Goal: Information Seeking & Learning: Learn about a topic

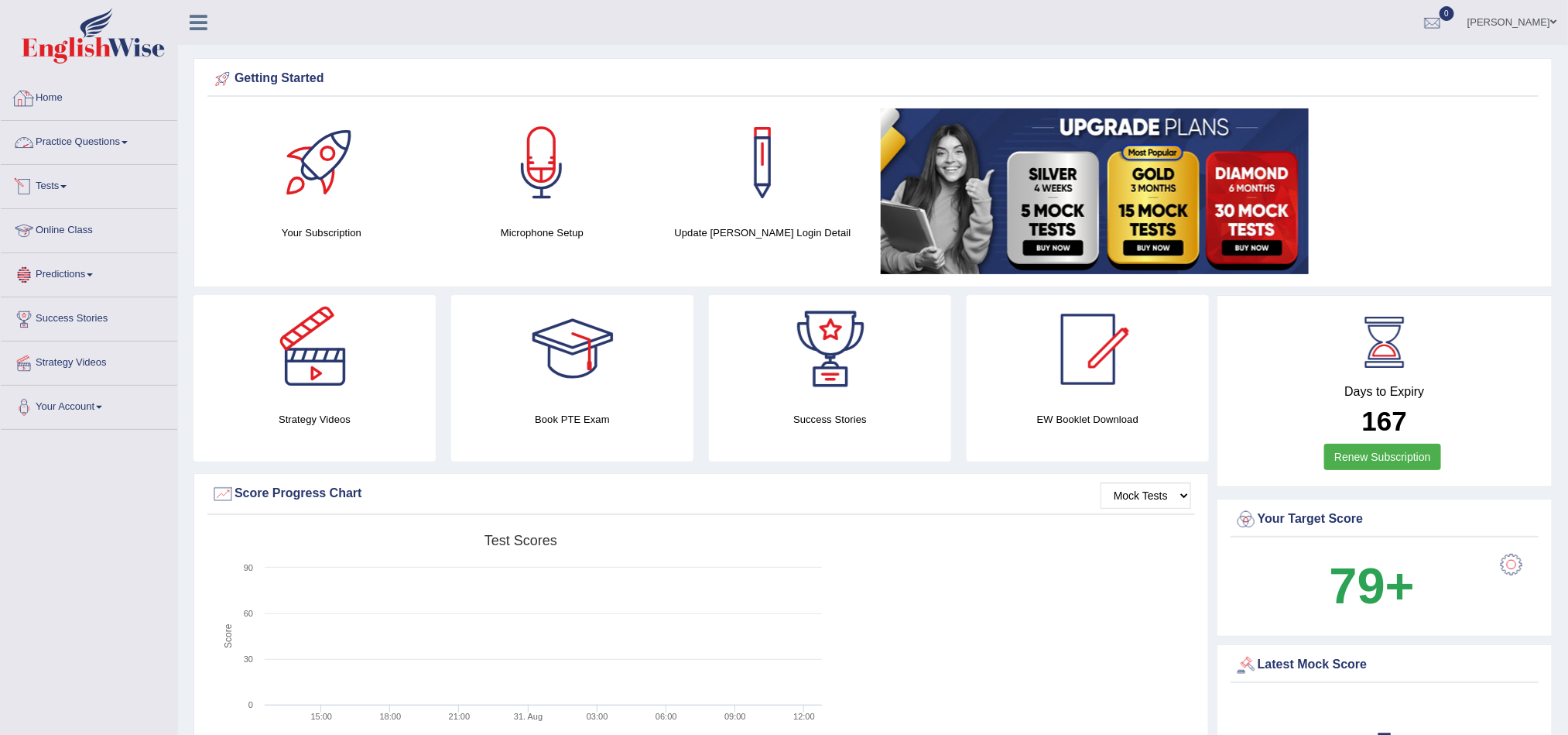
click at [114, 131] on link "Practice Questions" at bounding box center [89, 140] width 176 height 38
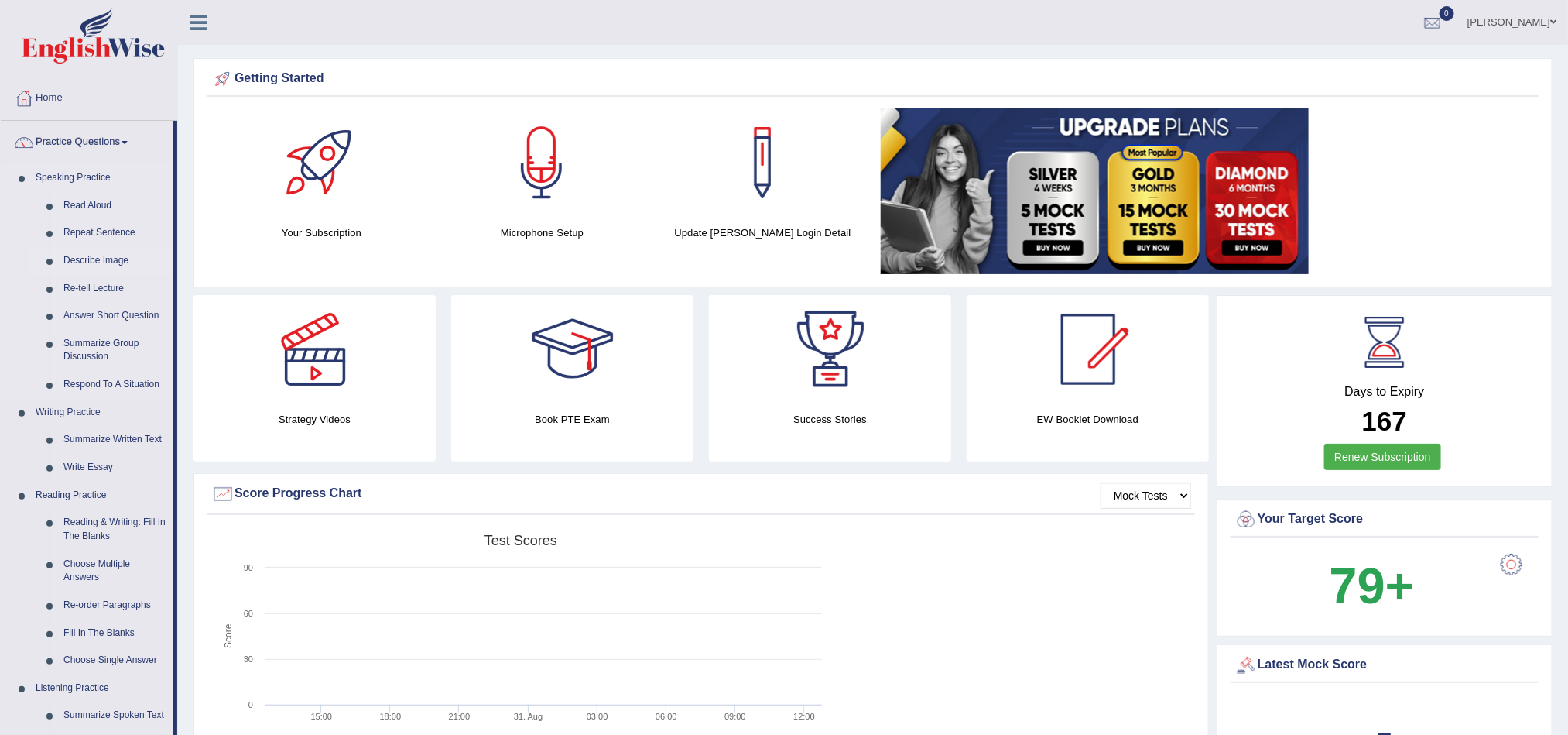
click at [102, 263] on link "Describe Image" at bounding box center [115, 261] width 117 height 28
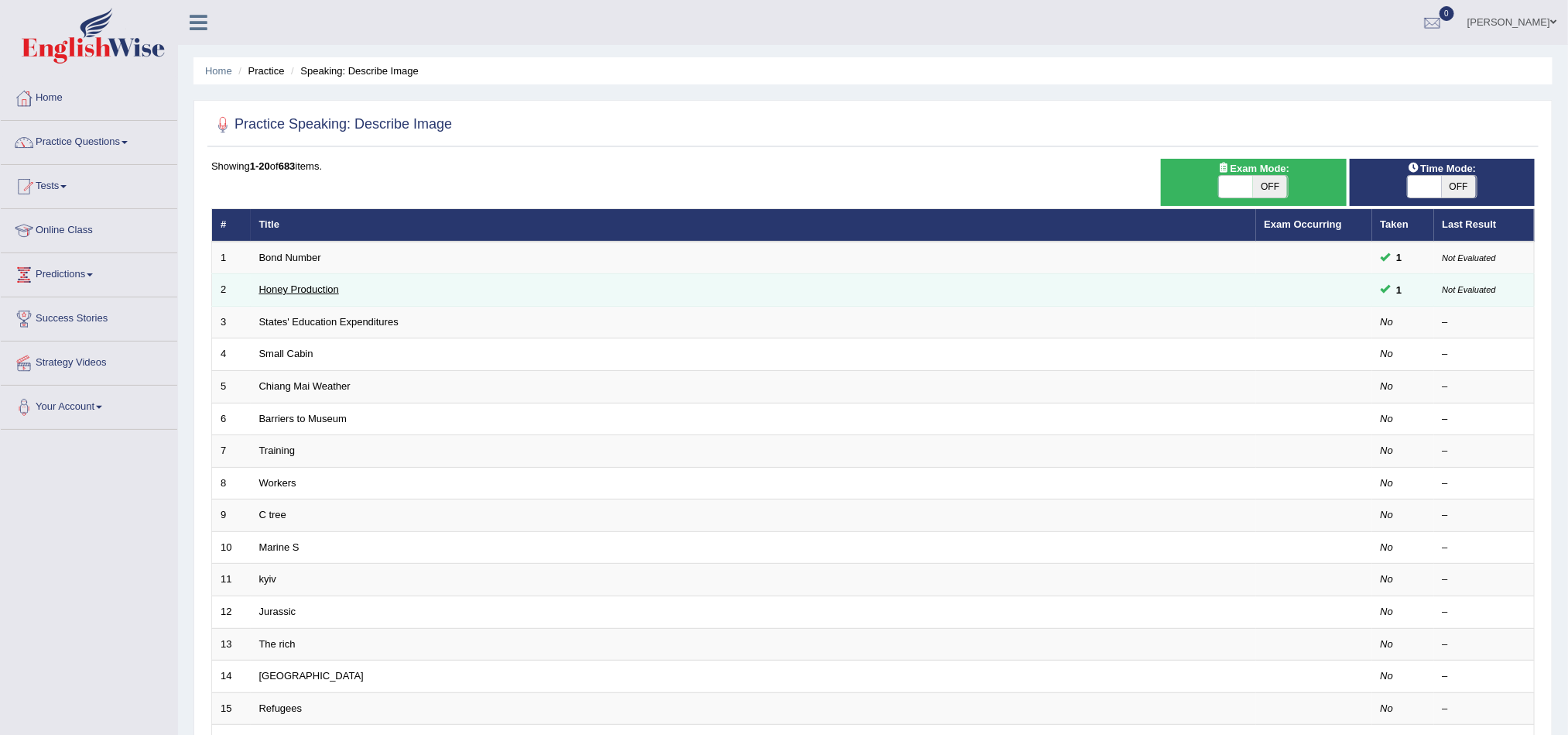
click at [306, 293] on link "Honey Production" at bounding box center [299, 289] width 80 height 12
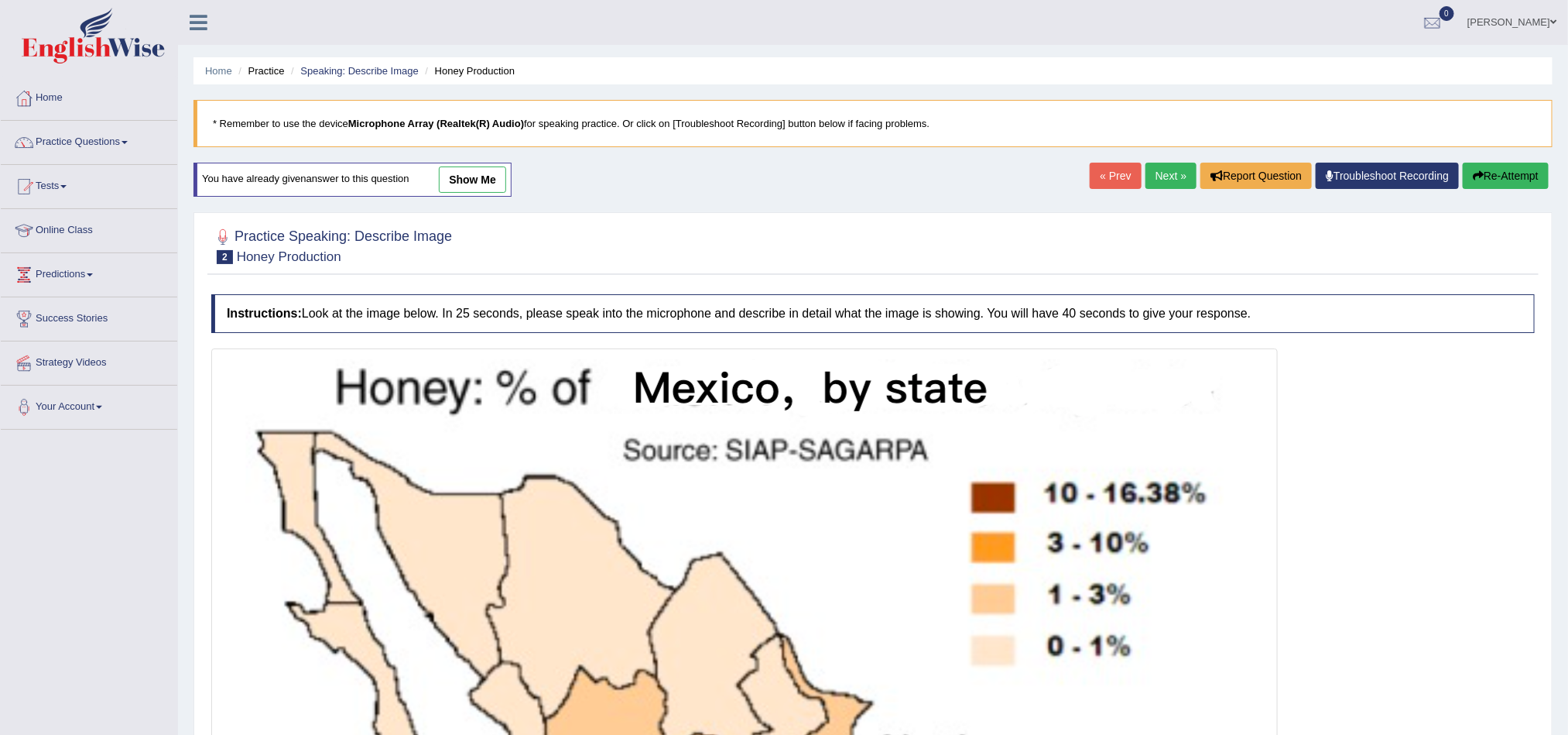
click at [479, 172] on link "show me" at bounding box center [472, 179] width 67 height 26
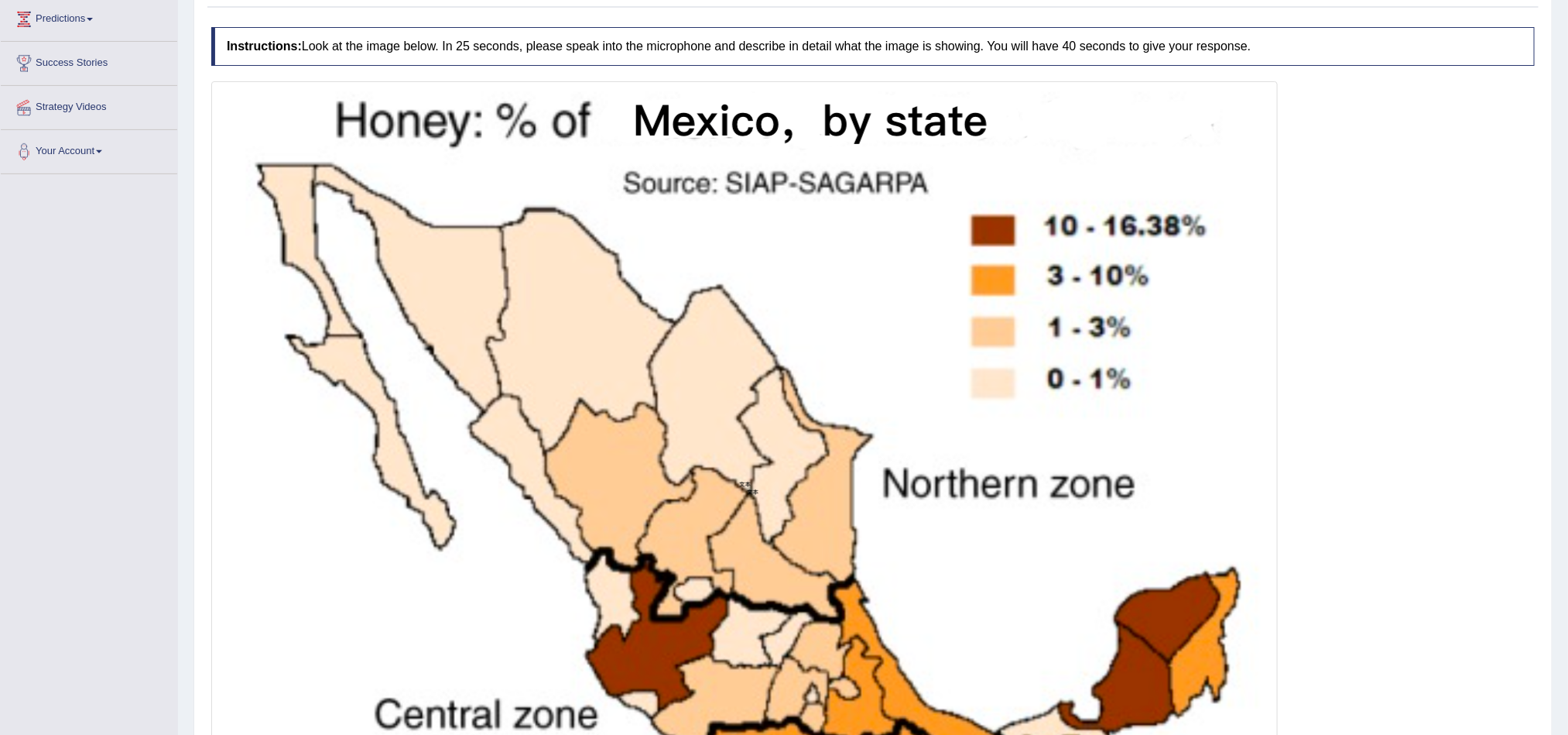
scroll to position [246, 0]
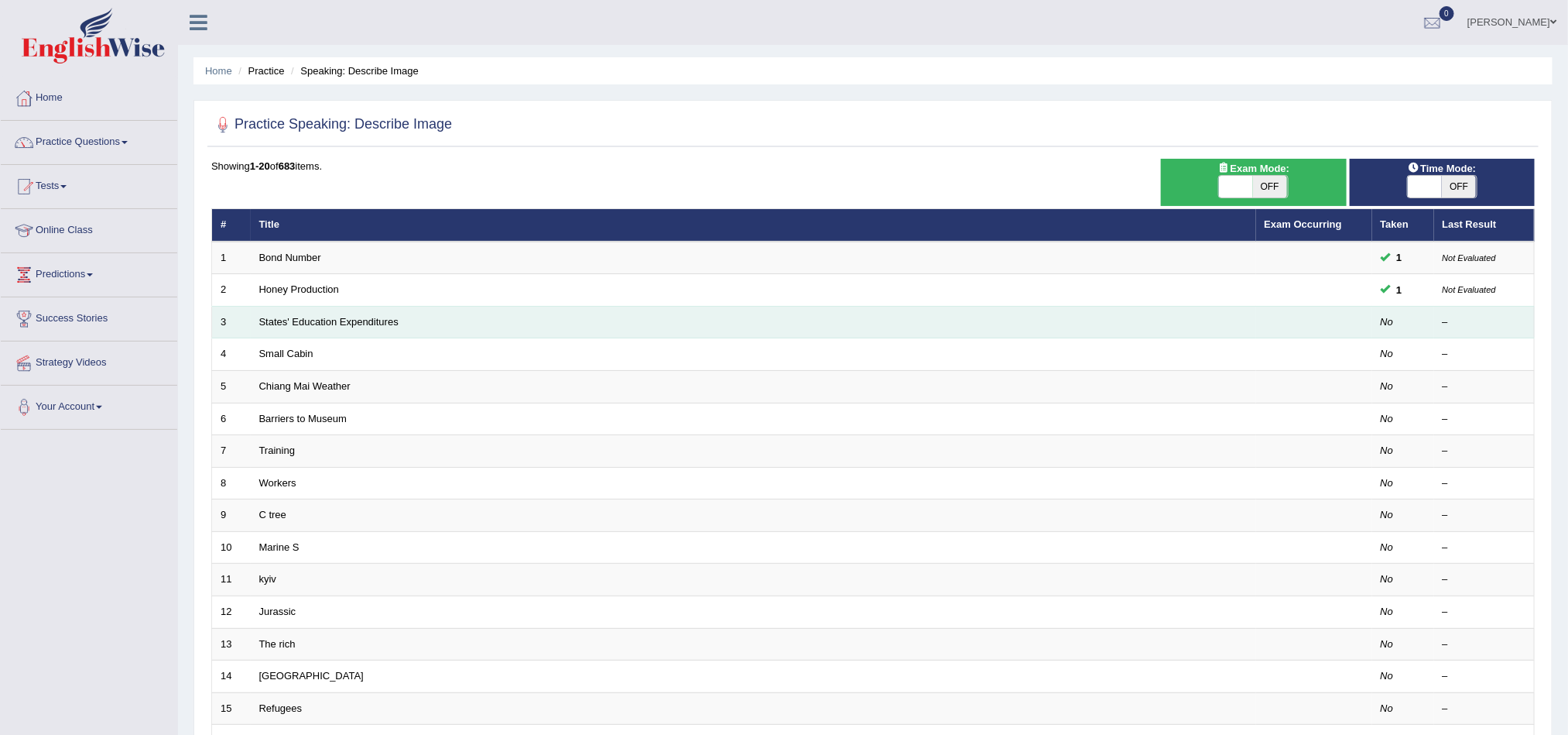
click at [312, 329] on td "States' Education Expenditures" at bounding box center [753, 322] width 1005 height 32
click at [312, 323] on link "States' Education Expenditures" at bounding box center [329, 321] width 140 height 12
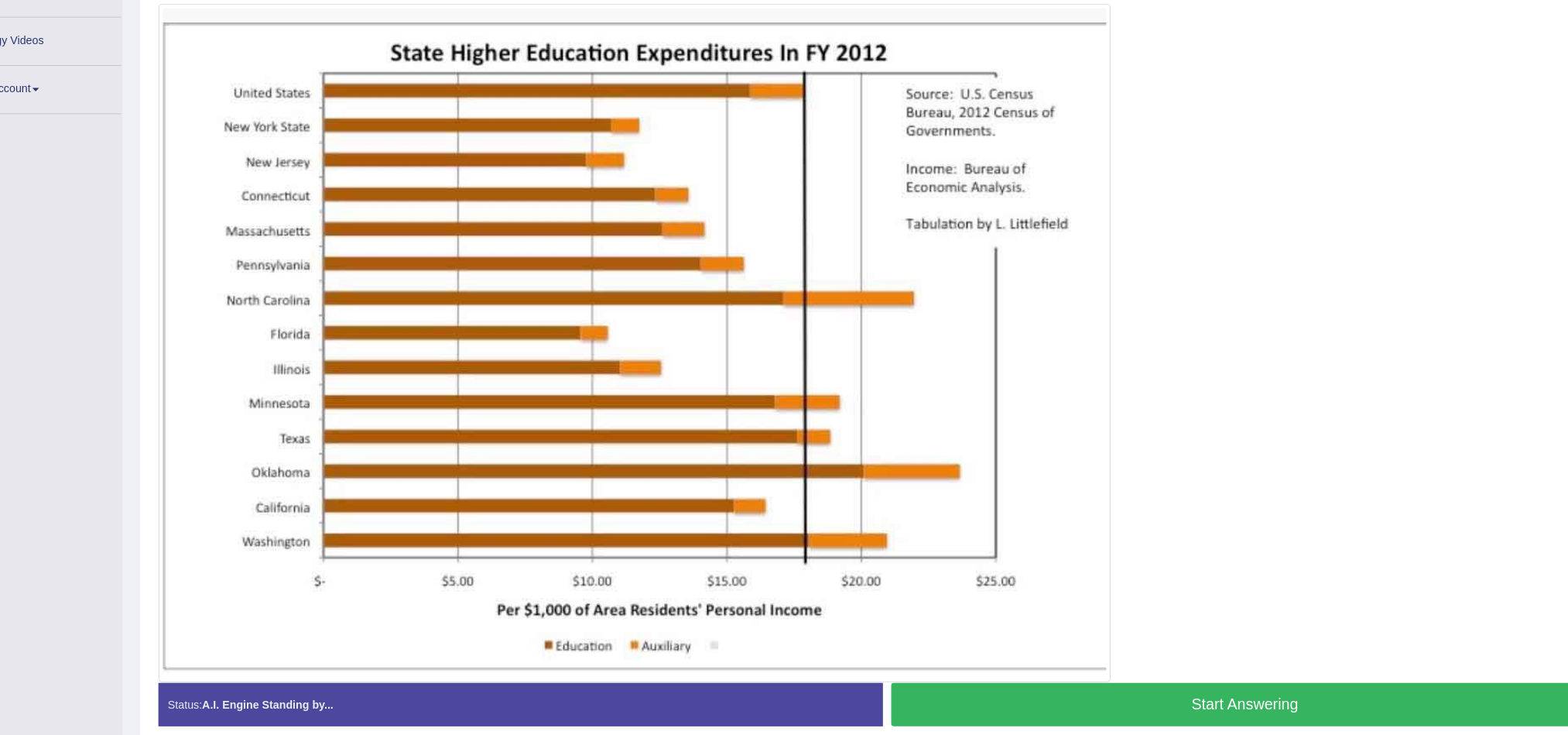
scroll to position [259, 0]
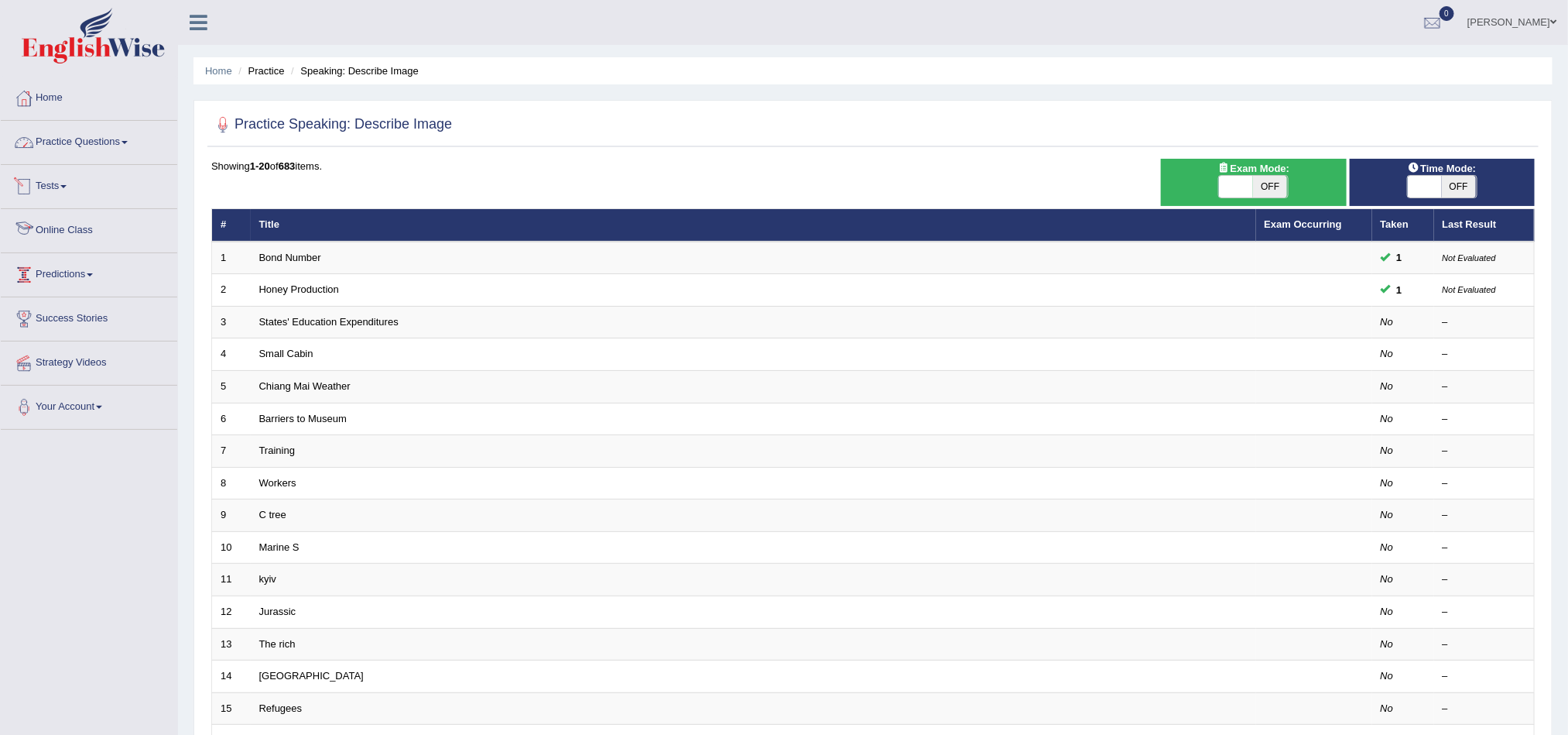
click at [84, 150] on link "Practice Questions" at bounding box center [89, 140] width 176 height 38
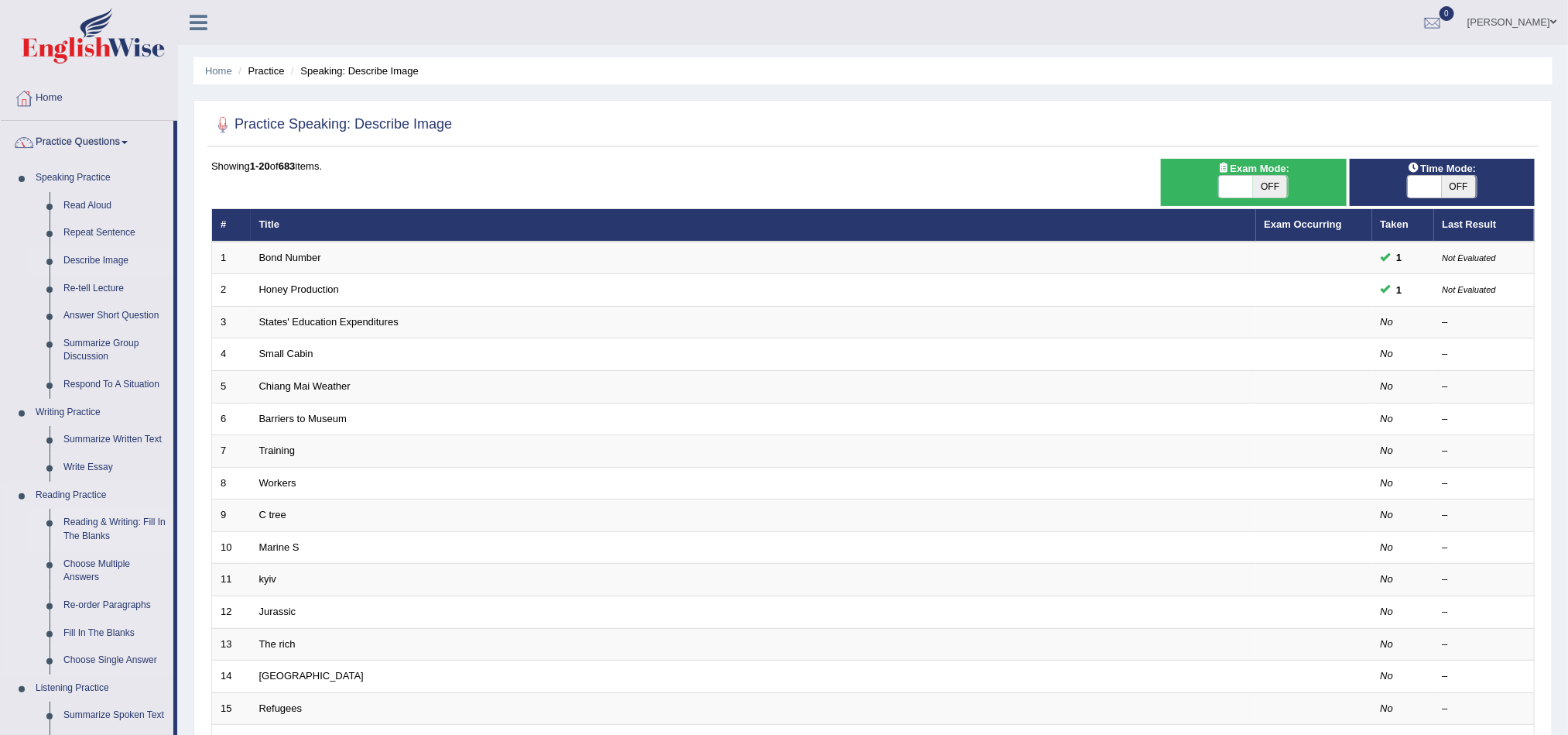
scroll to position [342, 0]
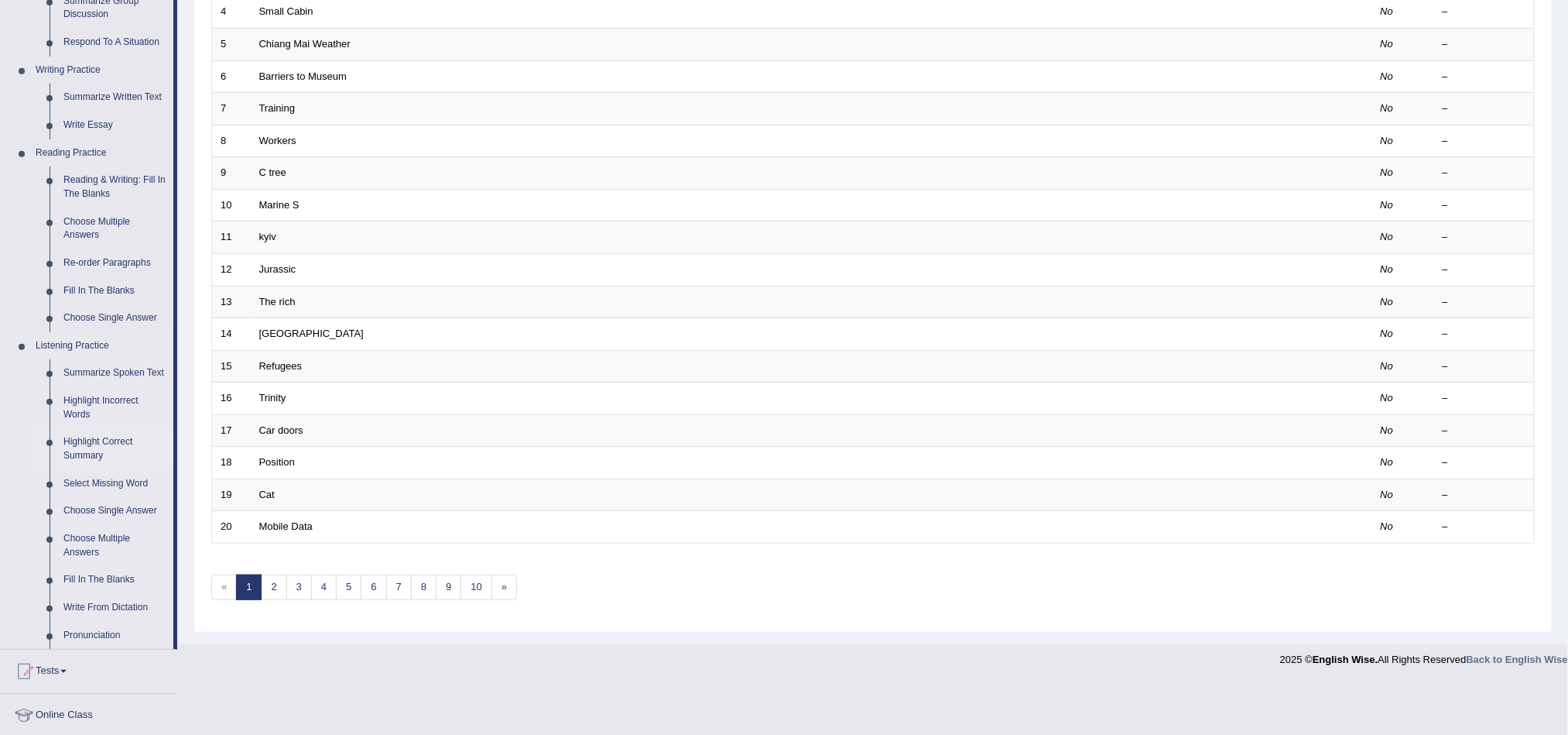
click at [77, 444] on link "Highlight Correct Summary" at bounding box center [115, 449] width 117 height 41
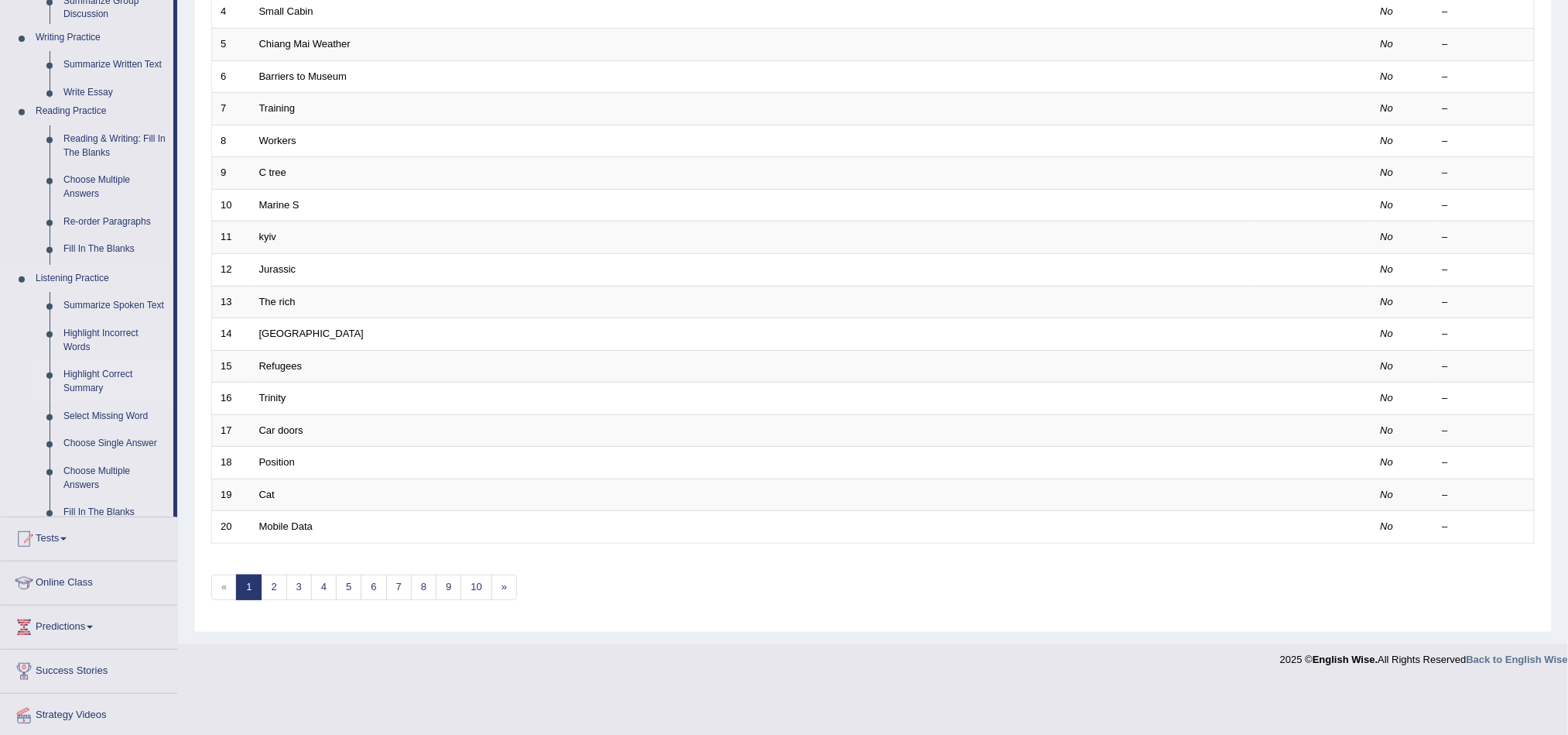
scroll to position [300, 0]
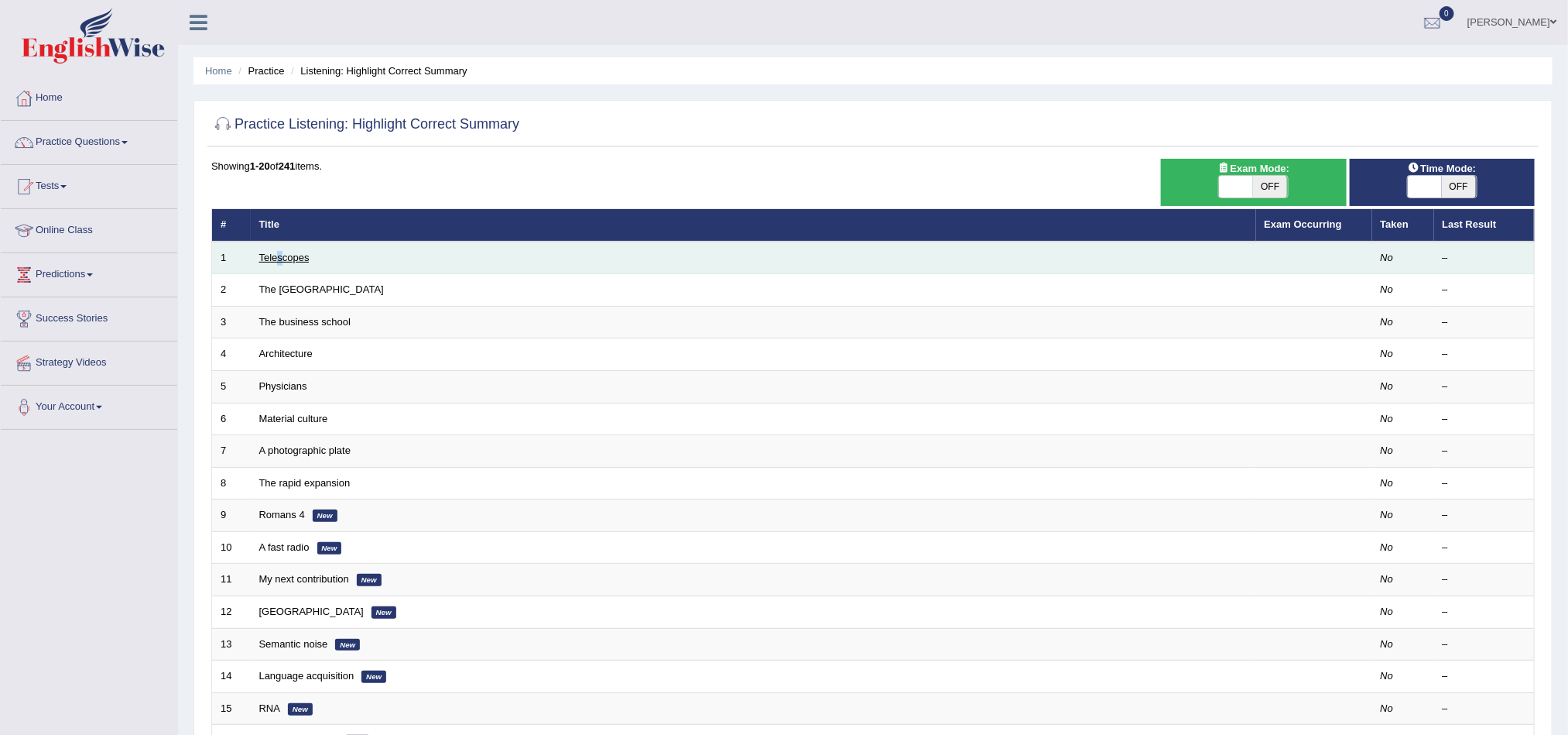
click at [281, 255] on td "Telescopes" at bounding box center [753, 258] width 1005 height 32
click at [281, 255] on link "Telescopes" at bounding box center [285, 257] width 50 height 12
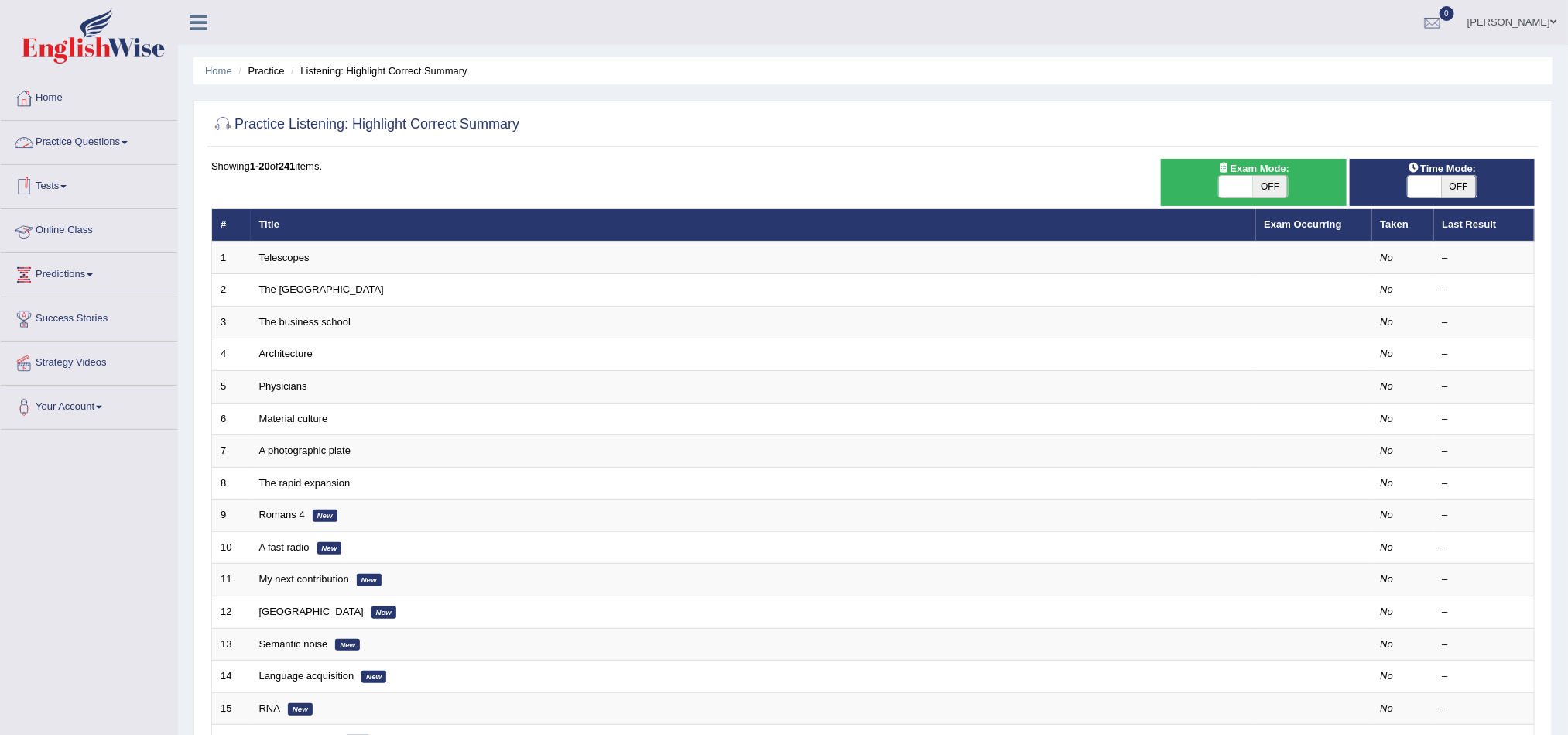
click at [81, 130] on link "Practice Questions" at bounding box center [89, 140] width 176 height 38
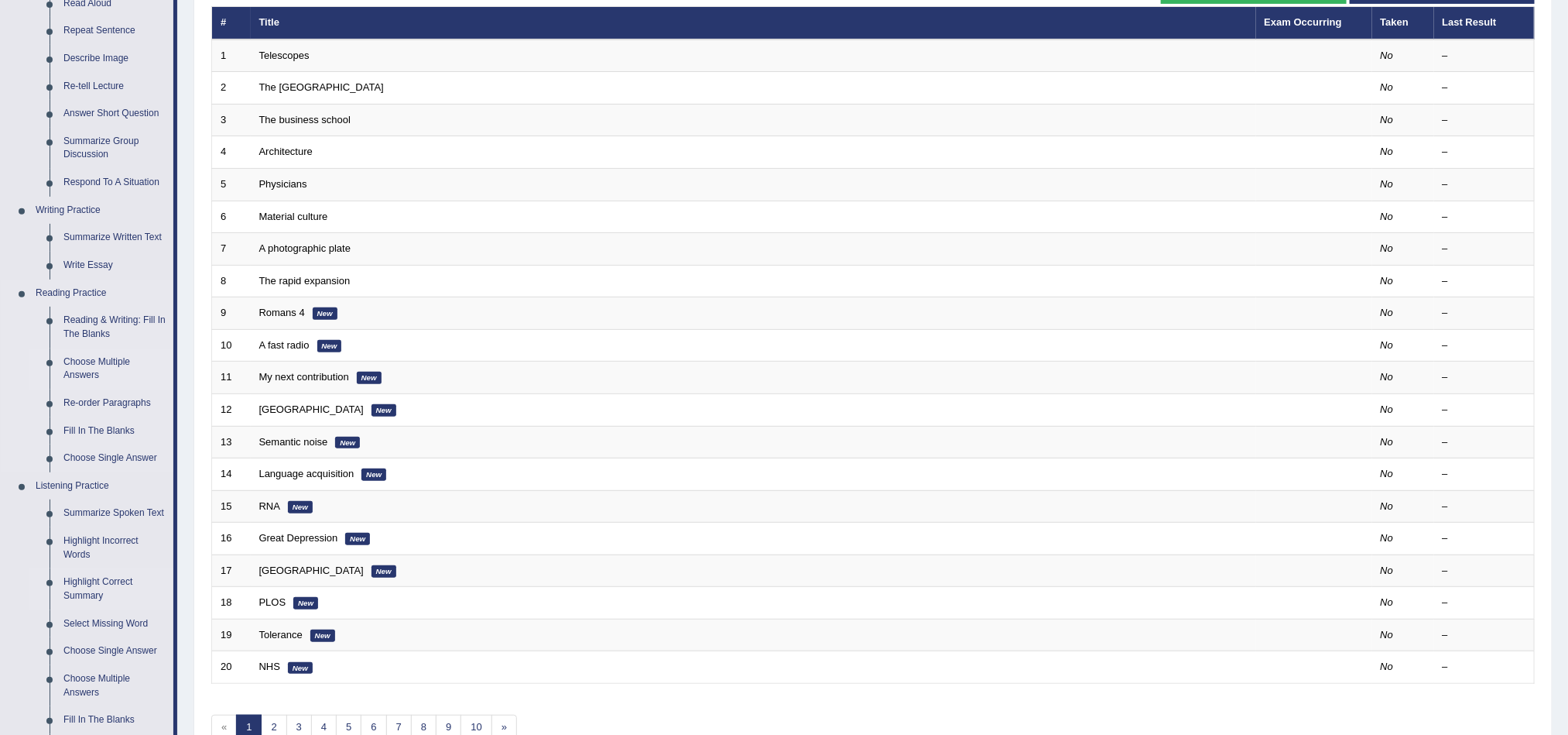
scroll to position [203, 0]
click at [75, 546] on link "Highlight Incorrect Words" at bounding box center [115, 547] width 117 height 41
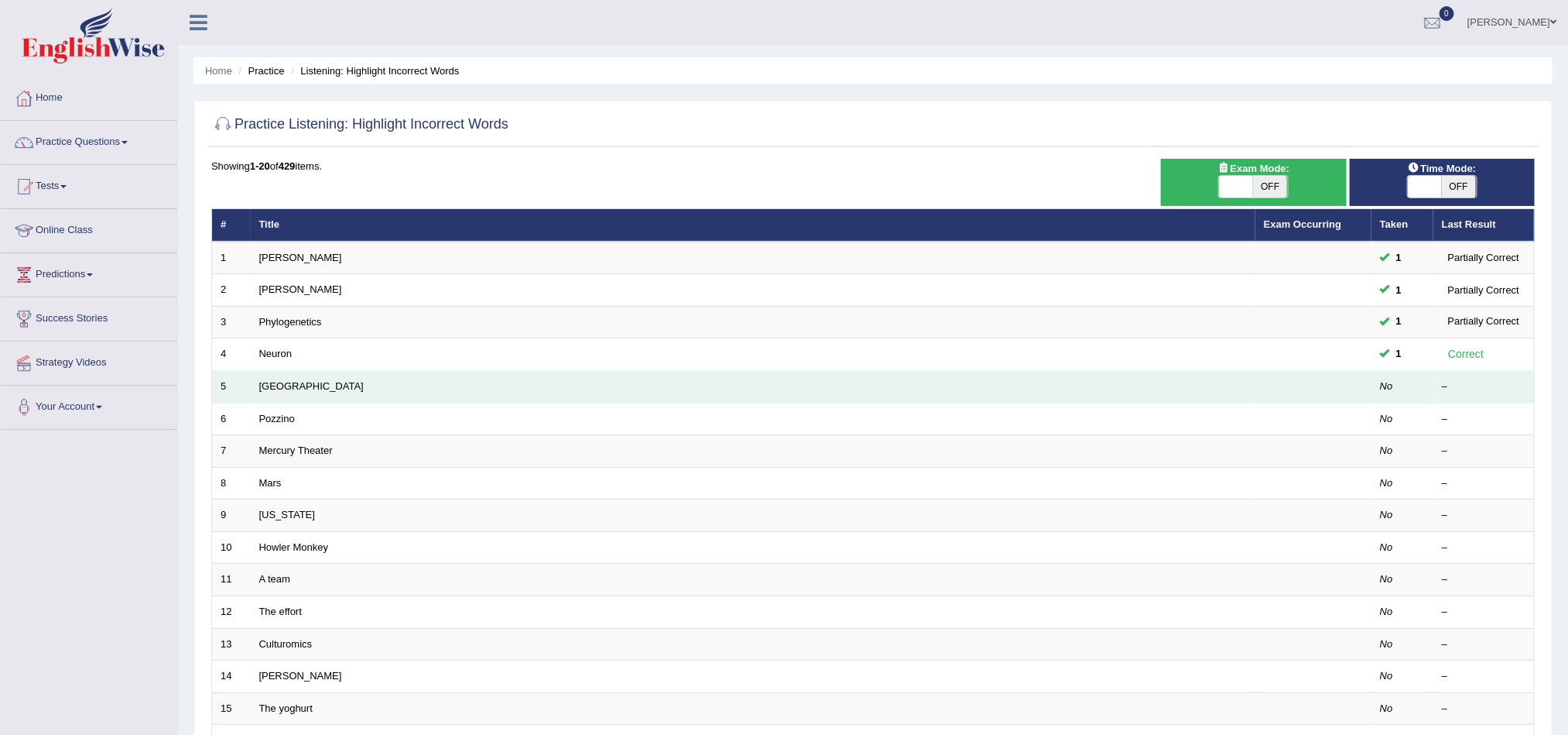
click at [274, 380] on td "Harvard" at bounding box center [753, 387] width 1005 height 32
click at [277, 396] on td "Harvard" at bounding box center [753, 387] width 1005 height 32
click at [277, 388] on link "Harvard" at bounding box center [311, 386] width 105 height 12
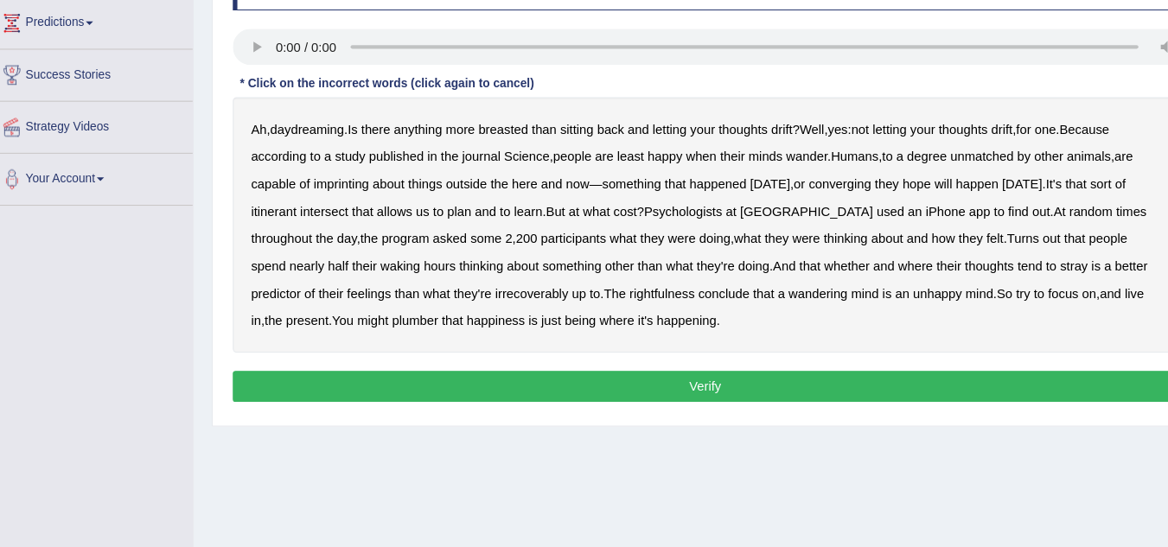
scroll to position [289, 0]
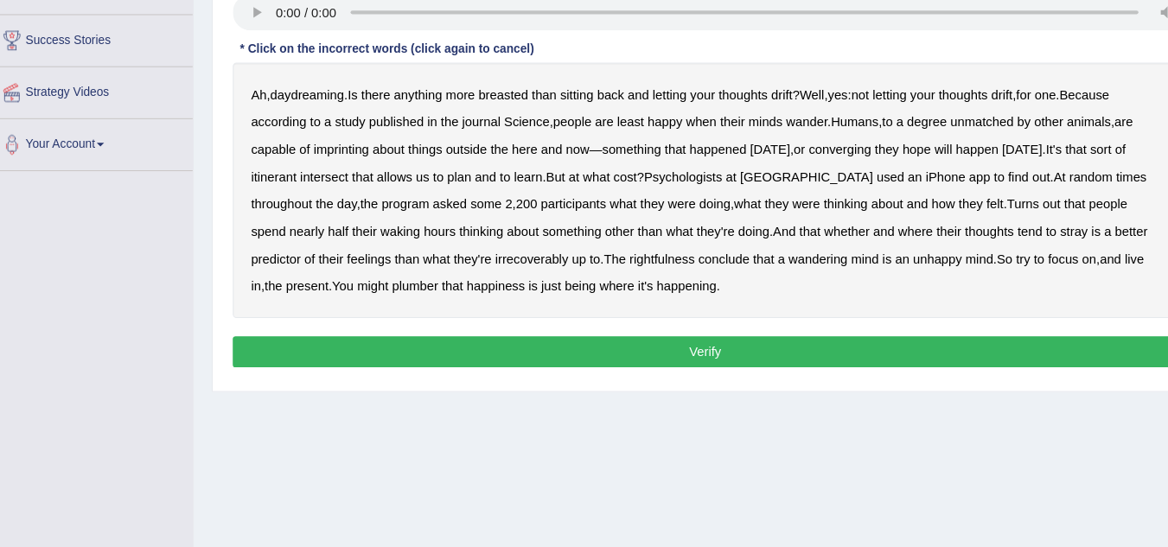
drag, startPoint x: 1658, startPoint y: 28, endPoint x: 747, endPoint y: 427, distance: 994.4
click at [747, 427] on div "Home Practice Listening: Highlight Incorrect Words Harvard « Prev Next » Report…" at bounding box center [683, 143] width 969 height 865
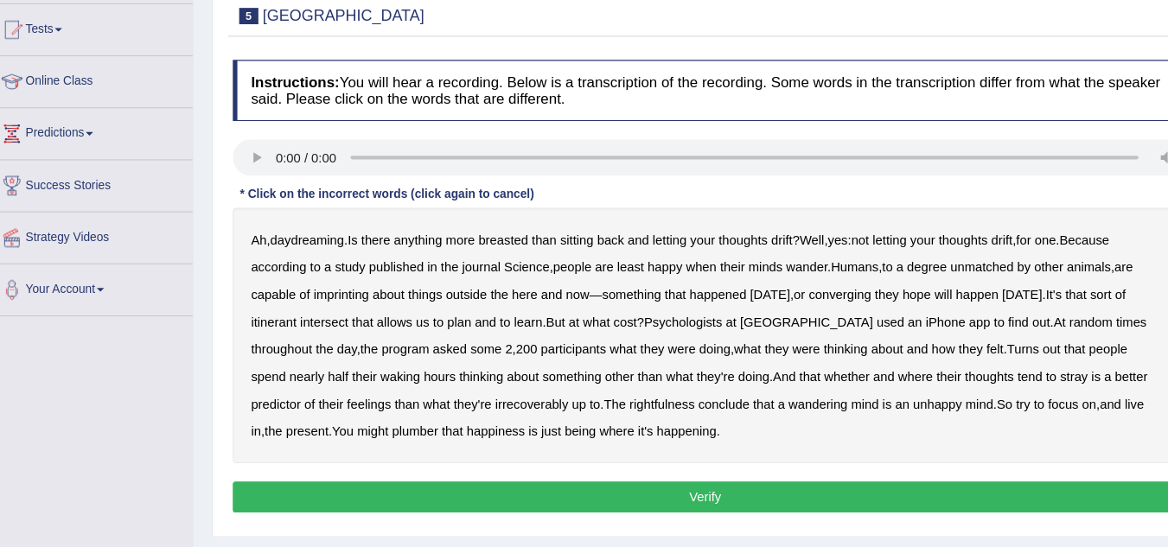
scroll to position [178, 0]
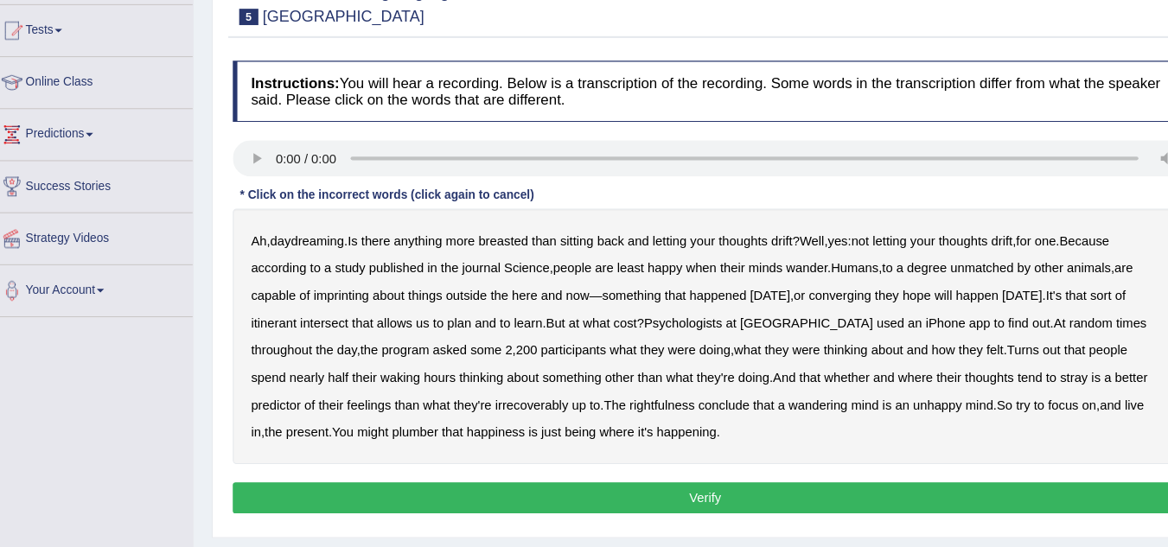
click at [508, 234] on b "breasted" at bounding box center [492, 229] width 47 height 14
click at [1089, 260] on b "are" at bounding box center [1080, 255] width 17 height 14
click at [841, 283] on b "converging" at bounding box center [812, 281] width 60 height 14
click at [484, 382] on b "irrecoverably" at bounding box center [518, 385] width 69 height 14
click at [611, 387] on b "rightfulness" at bounding box center [642, 385] width 62 height 14
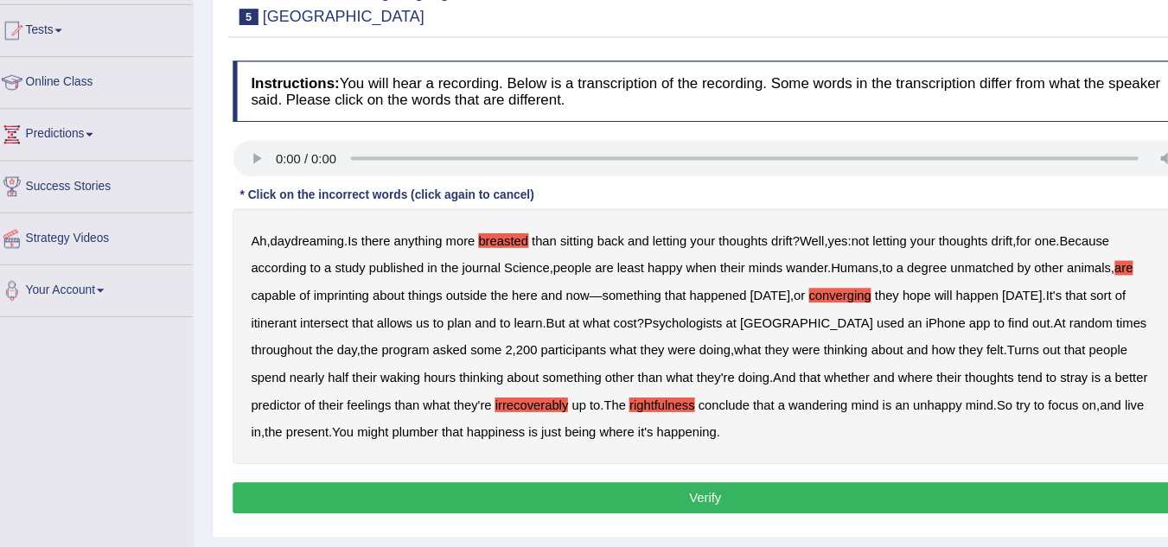
click at [387, 407] on b "plumber" at bounding box center [409, 411] width 44 height 14
click at [630, 477] on button "Verify" at bounding box center [683, 472] width 895 height 29
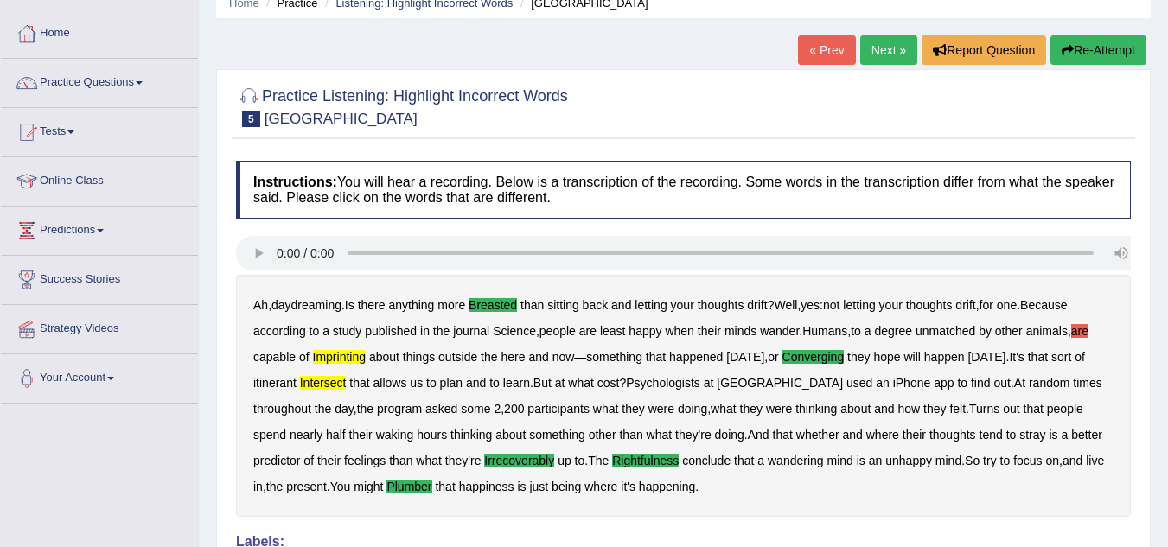
scroll to position [75, 0]
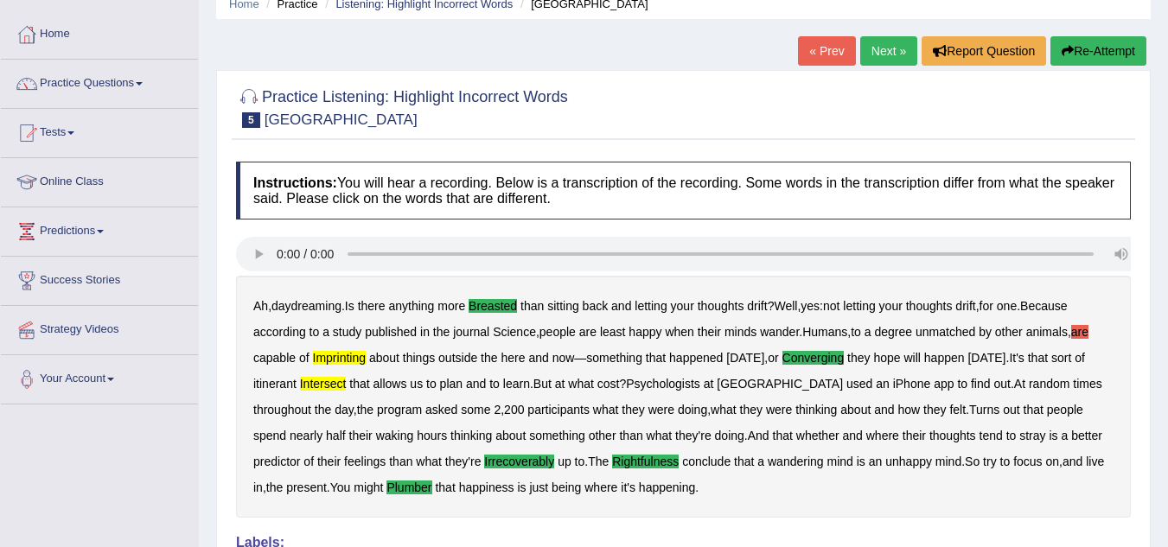
click at [863, 42] on link "Next »" at bounding box center [888, 50] width 57 height 29
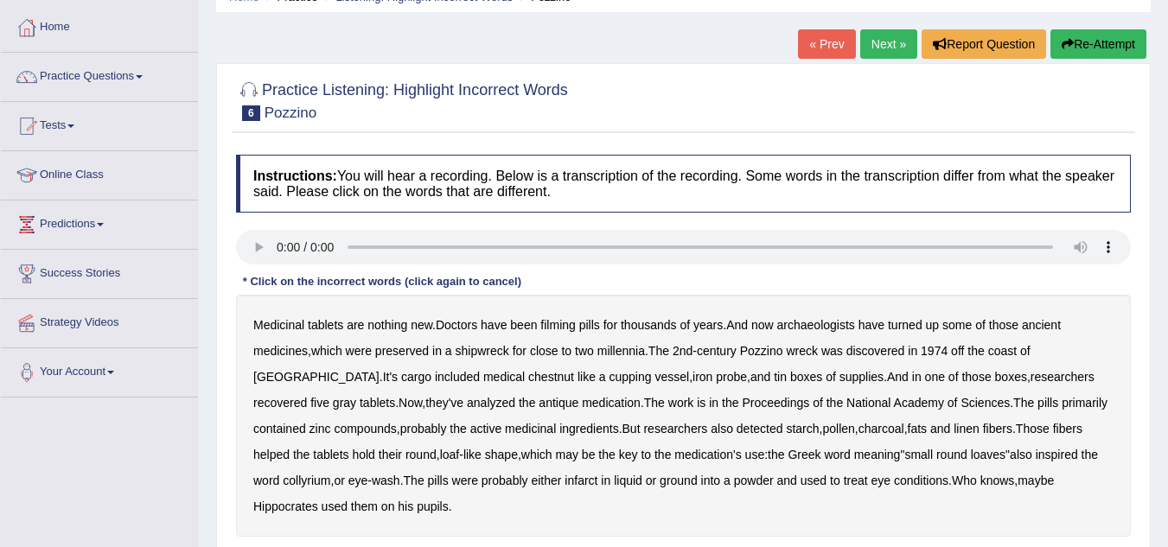
scroll to position [83, 0]
click at [567, 323] on b "filming" at bounding box center [558, 324] width 35 height 14
click at [422, 346] on b "preserved" at bounding box center [402, 350] width 54 height 14
click at [418, 350] on b "preserved" at bounding box center [402, 350] width 54 height 14
click at [528, 375] on b "chestnut" at bounding box center [551, 376] width 46 height 14
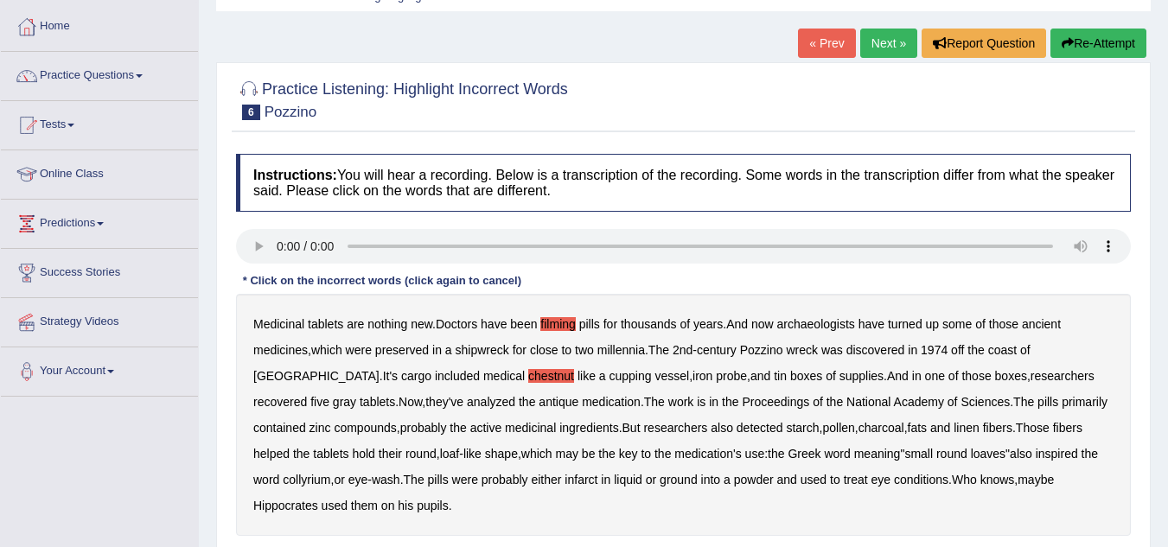
click at [822, 425] on b "pollen" at bounding box center [838, 428] width 32 height 14
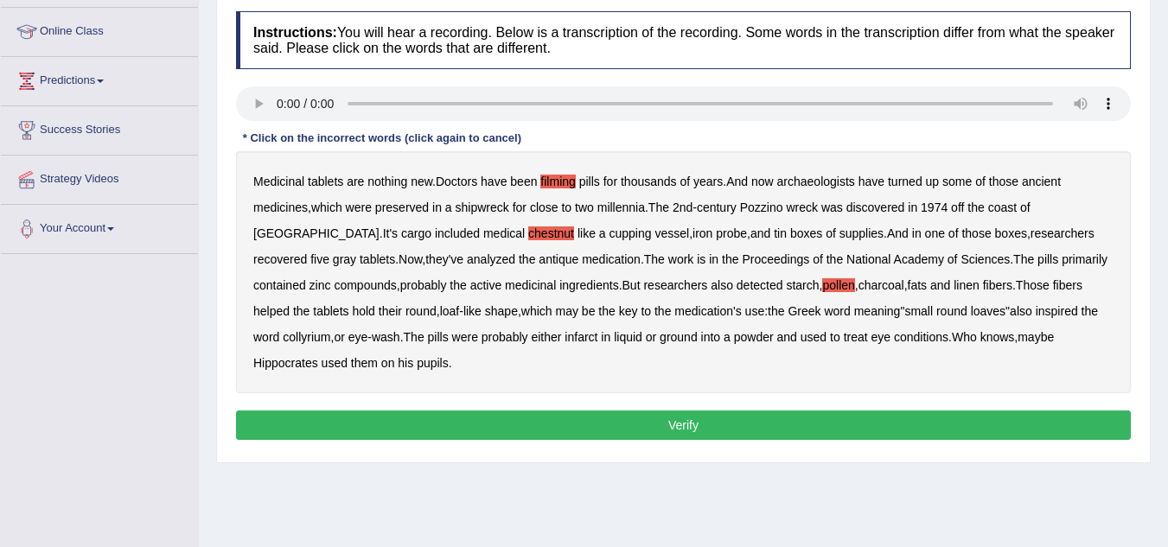
scroll to position [235, 0]
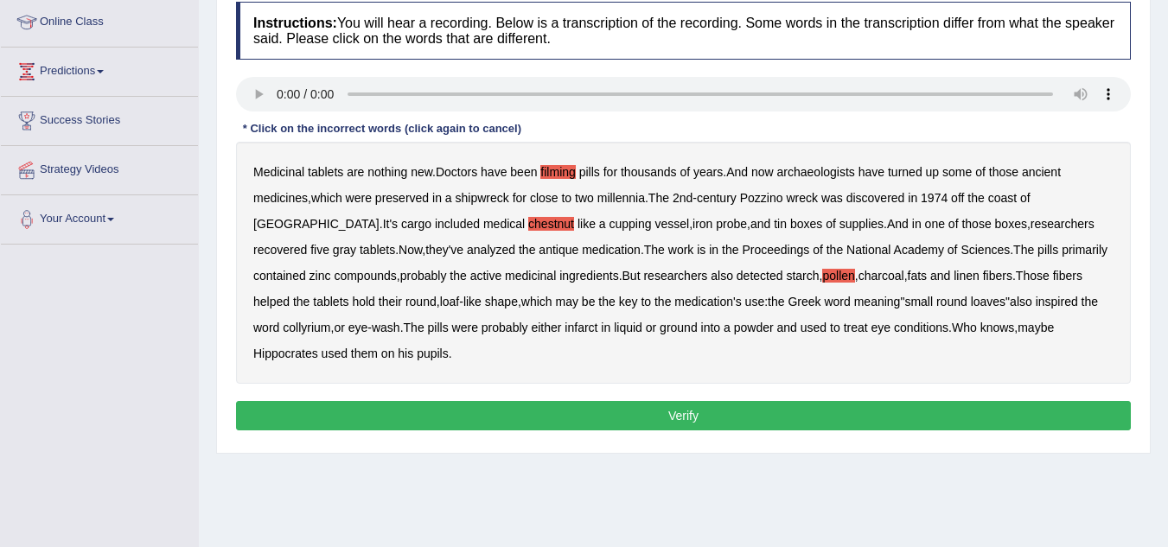
click at [446, 418] on button "Verify" at bounding box center [683, 415] width 895 height 29
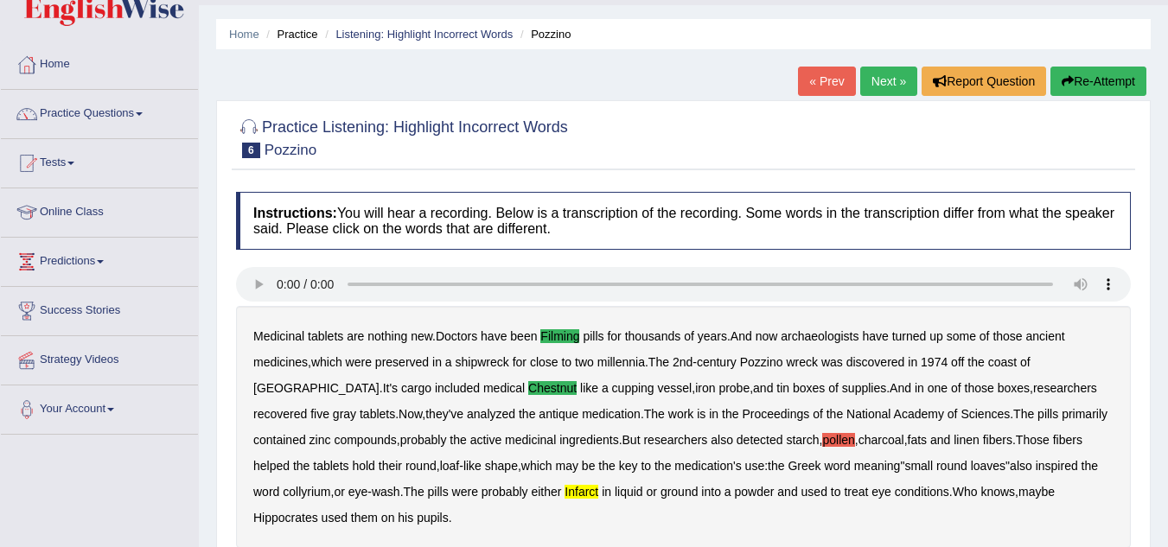
scroll to position [44, 0]
click at [93, 115] on link "Practice Questions" at bounding box center [99, 112] width 197 height 43
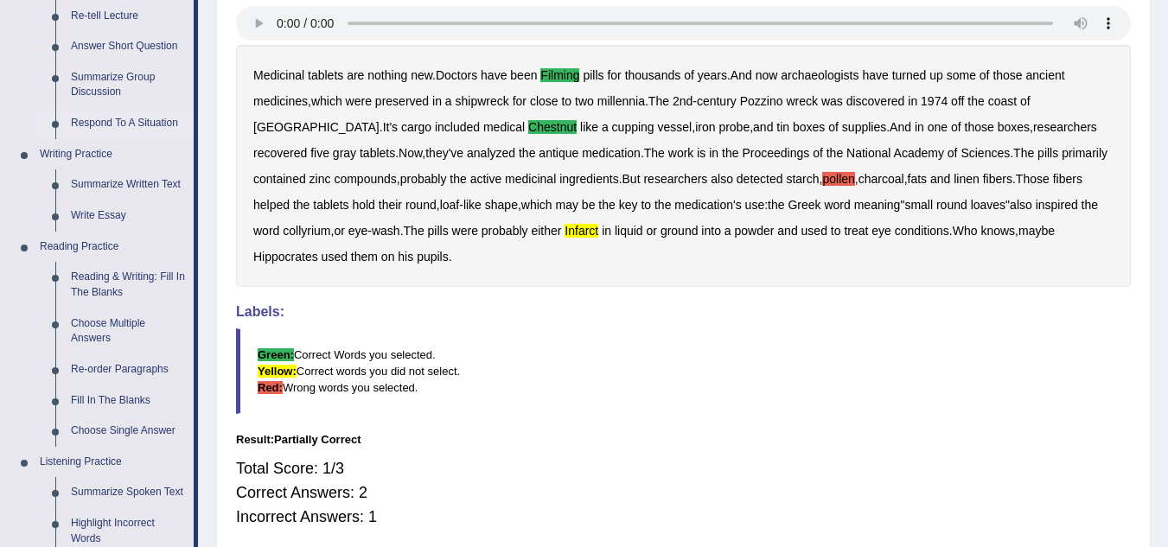
scroll to position [307, 0]
click at [87, 363] on link "Re-order Paragraphs" at bounding box center [128, 369] width 131 height 31
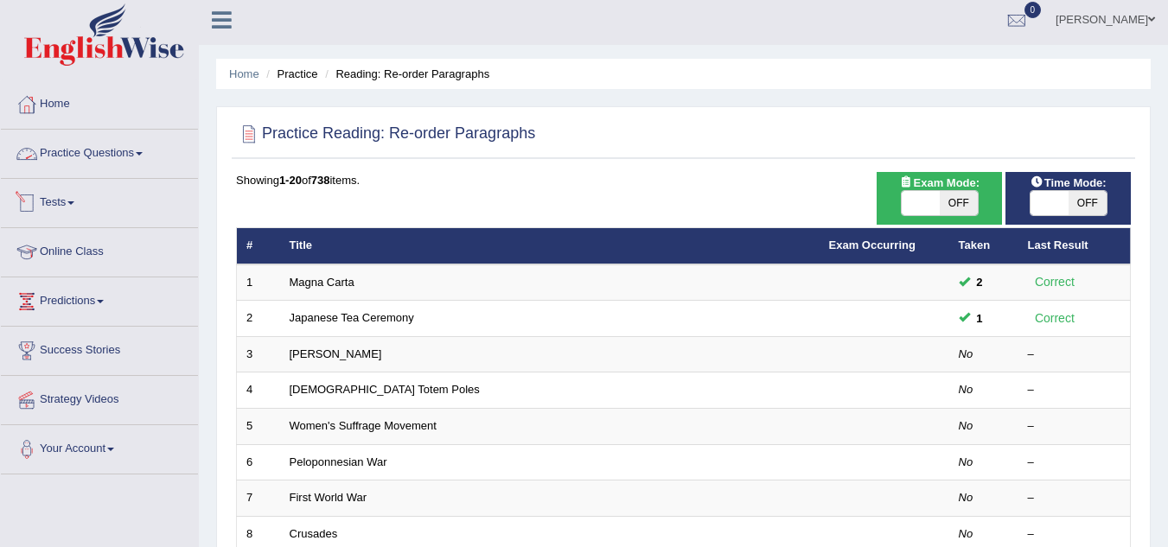
click at [123, 149] on link "Practice Questions" at bounding box center [99, 151] width 197 height 43
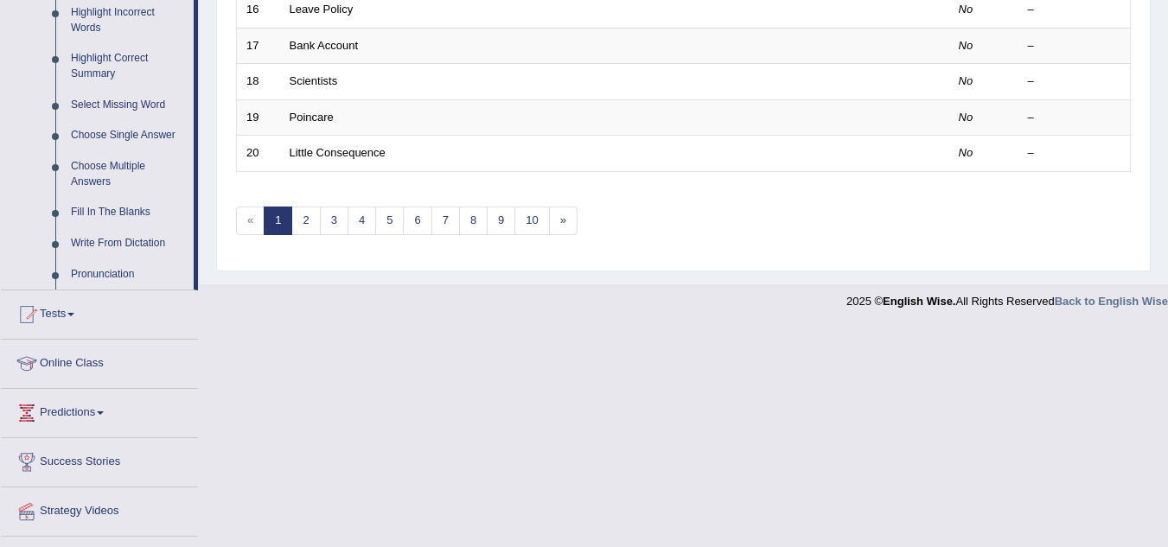
scroll to position [836, 0]
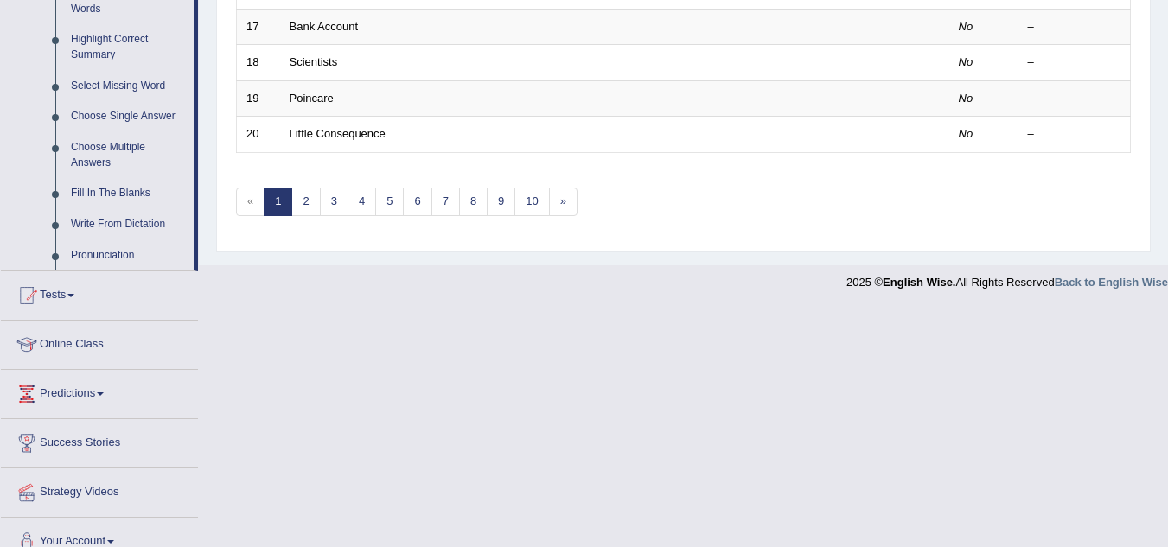
click at [95, 234] on link "Write From Dictation" at bounding box center [128, 224] width 131 height 31
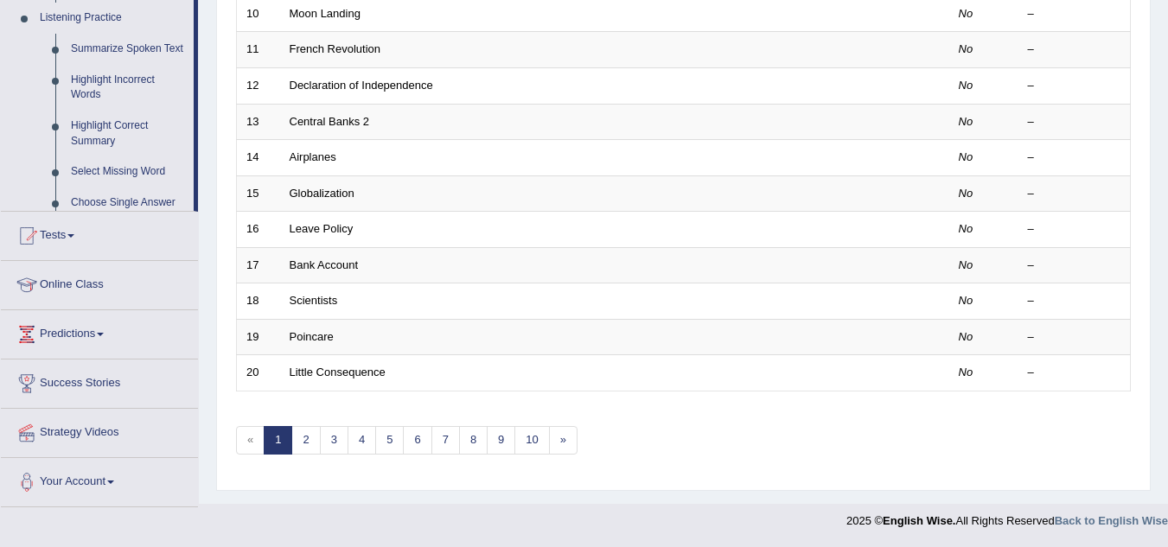
scroll to position [598, 0]
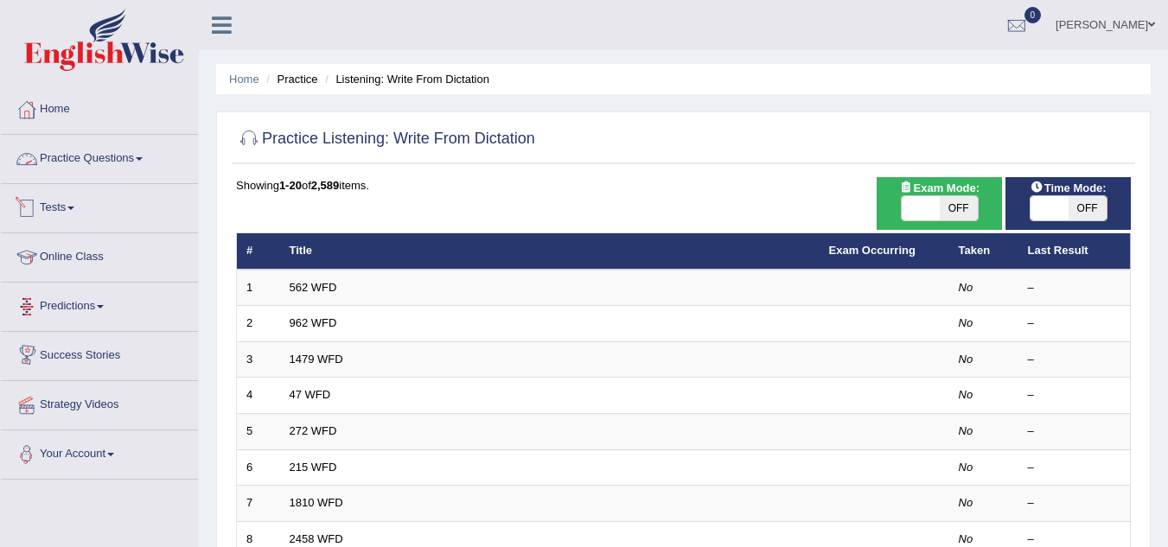
click at [124, 166] on link "Practice Questions" at bounding box center [99, 156] width 197 height 43
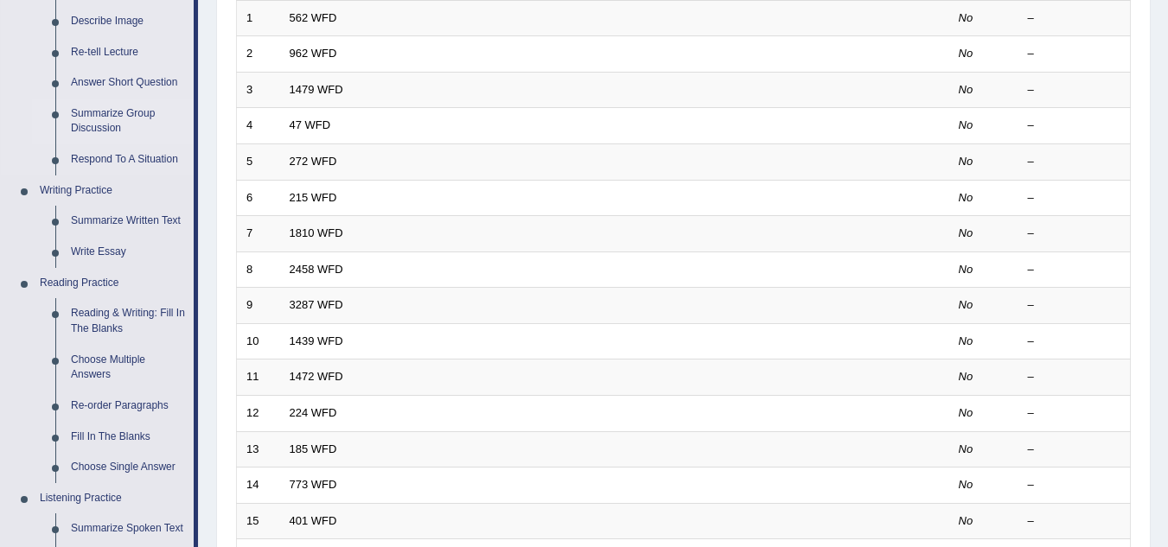
scroll to position [271, 0]
click at [131, 54] on link "Re-tell Lecture" at bounding box center [128, 51] width 131 height 31
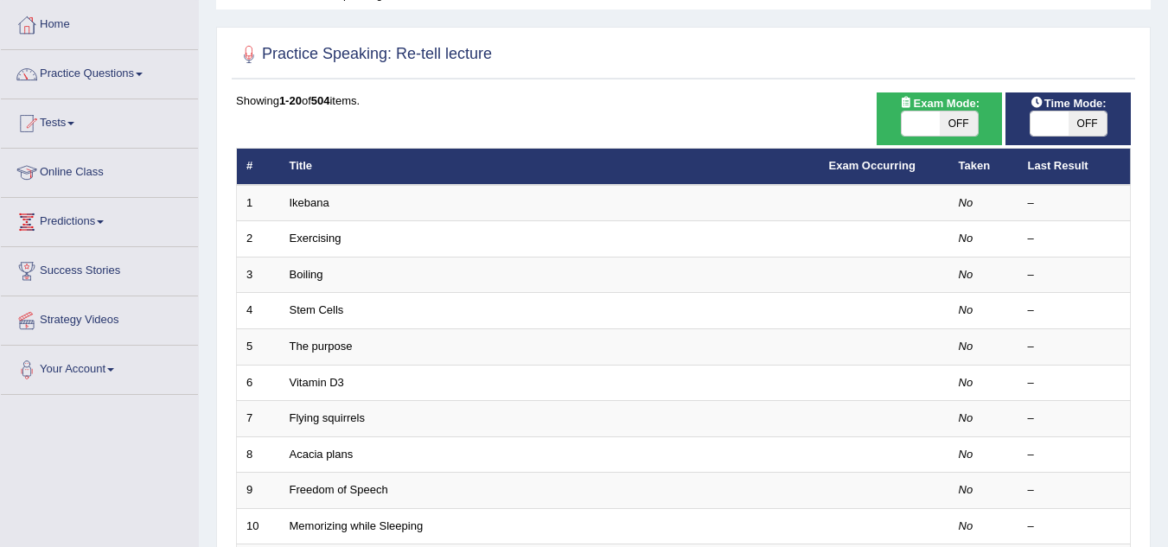
scroll to position [50, 0]
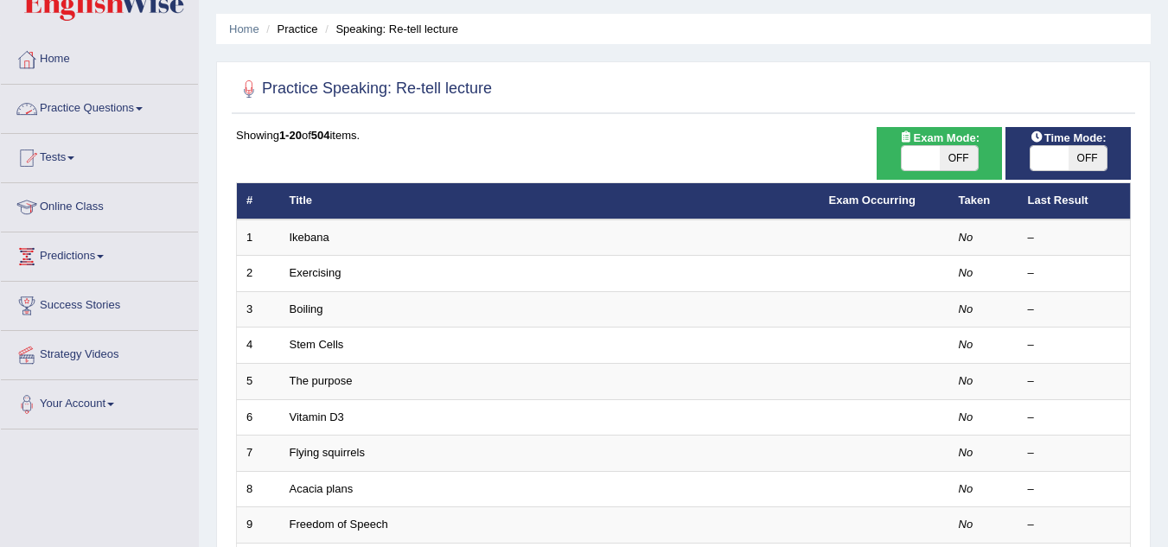
click at [99, 108] on link "Practice Questions" at bounding box center [99, 106] width 197 height 43
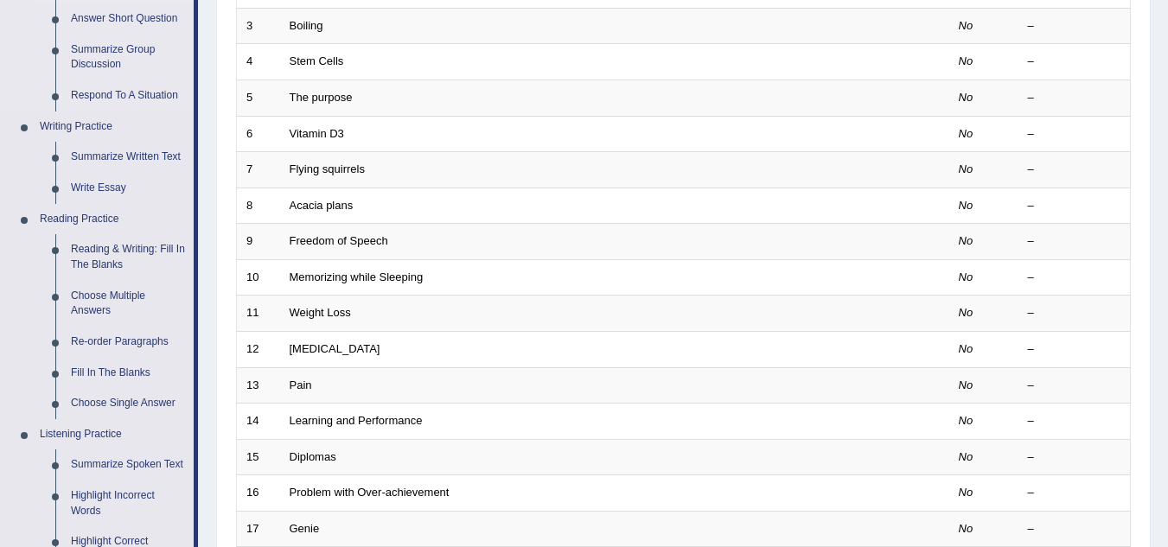
scroll to position [335, 0]
click at [129, 150] on link "Summarize Written Text" at bounding box center [128, 156] width 131 height 31
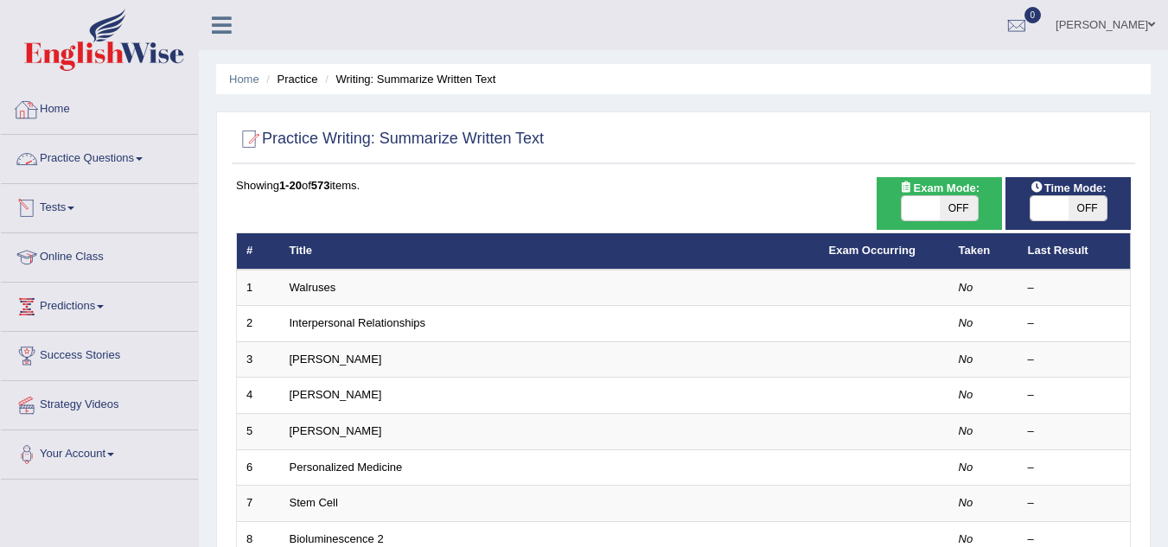
click at [98, 164] on link "Practice Questions" at bounding box center [99, 156] width 197 height 43
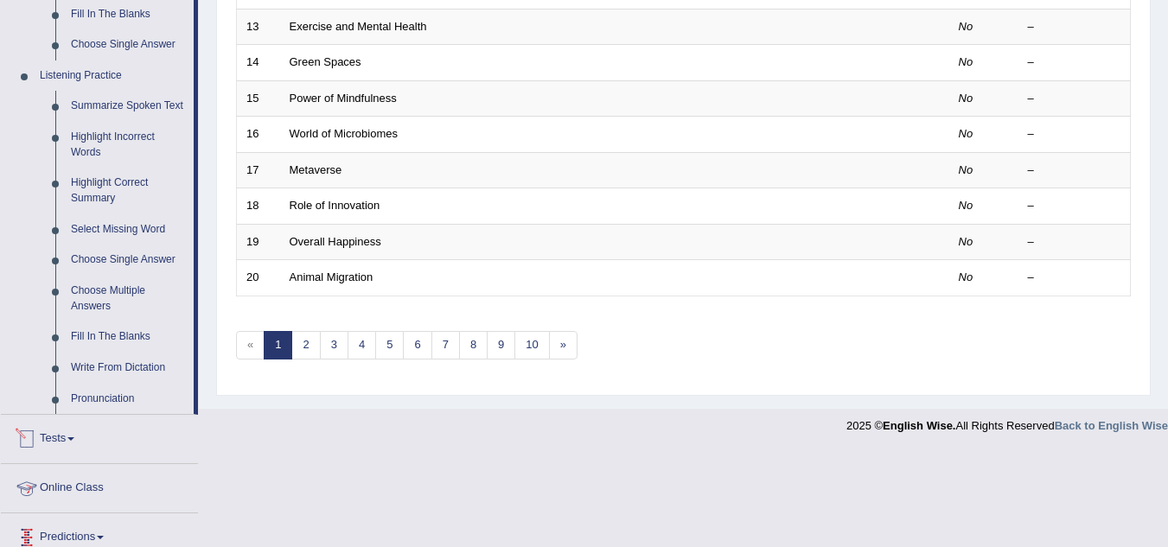
scroll to position [692, 0]
click at [71, 446] on link "Tests" at bounding box center [99, 437] width 197 height 43
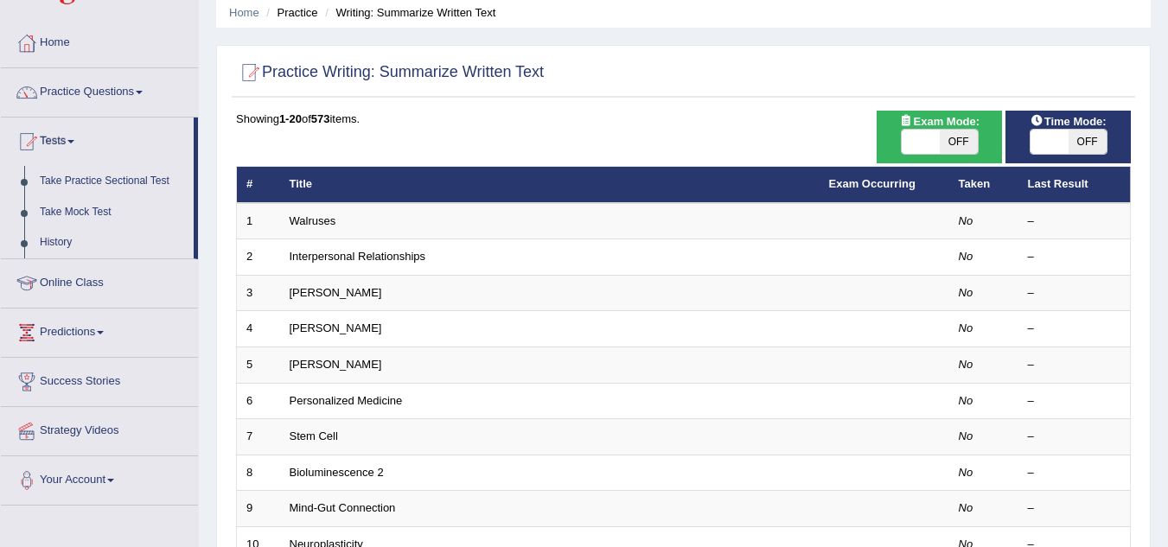
scroll to position [64, 0]
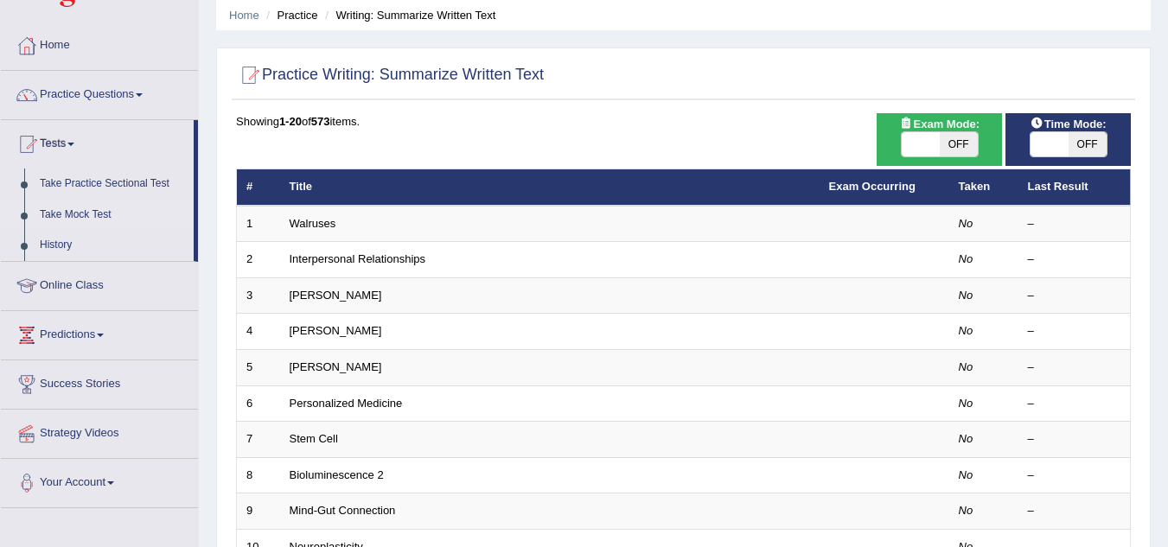
click at [70, 214] on link "Take Mock Test" at bounding box center [113, 215] width 162 height 31
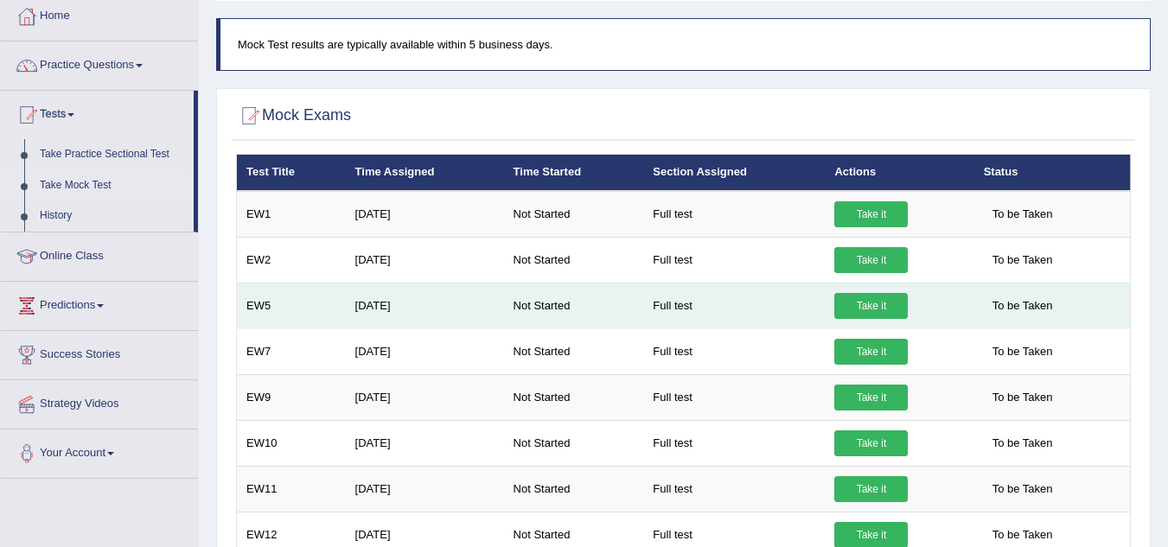
scroll to position [93, 0]
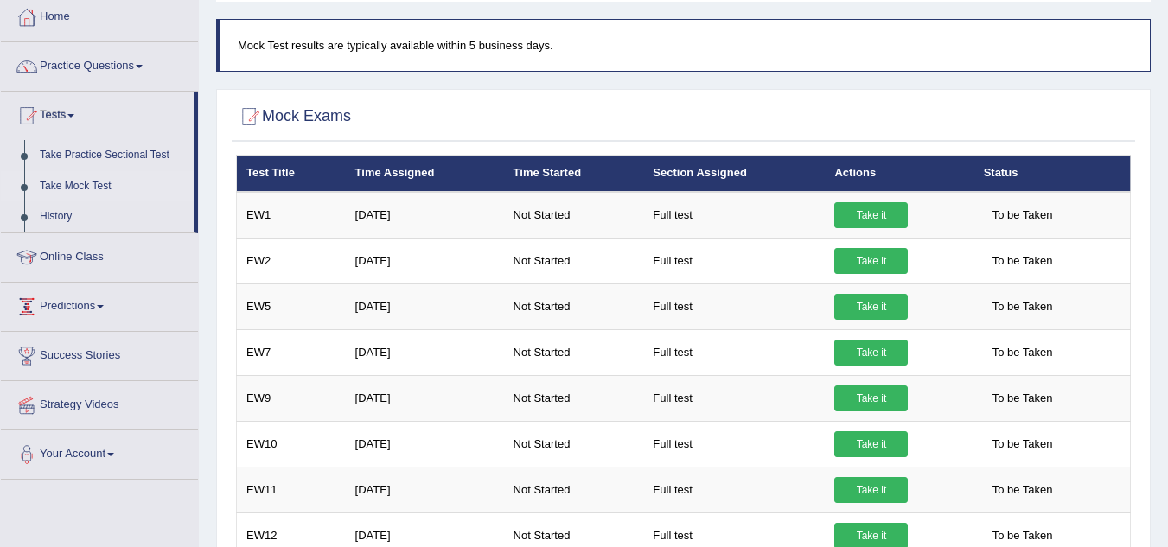
click at [75, 317] on link "Predictions" at bounding box center [99, 304] width 197 height 43
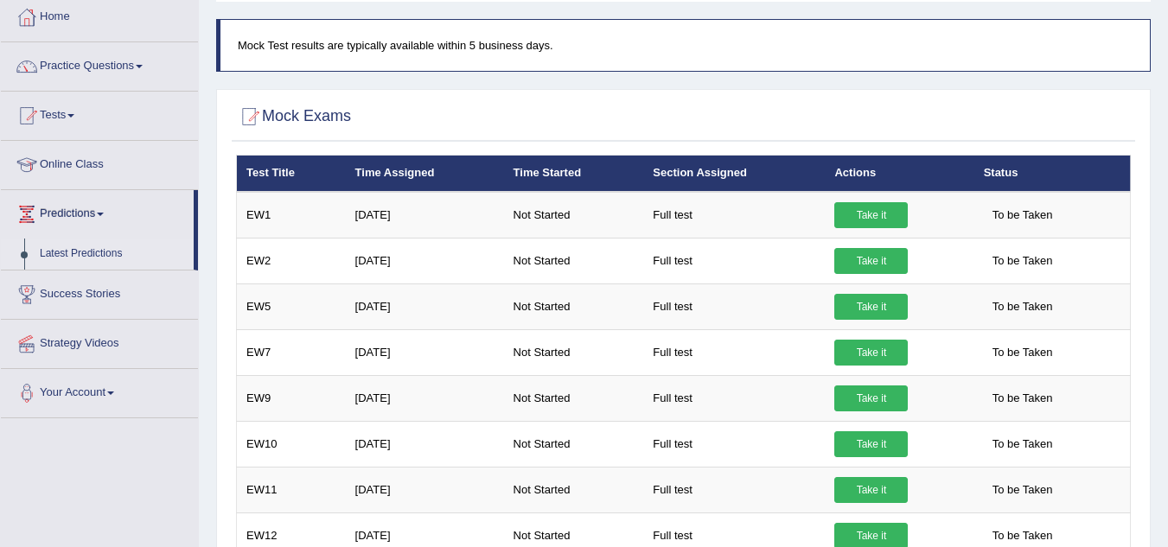
click at [83, 246] on link "Latest Predictions" at bounding box center [113, 254] width 162 height 31
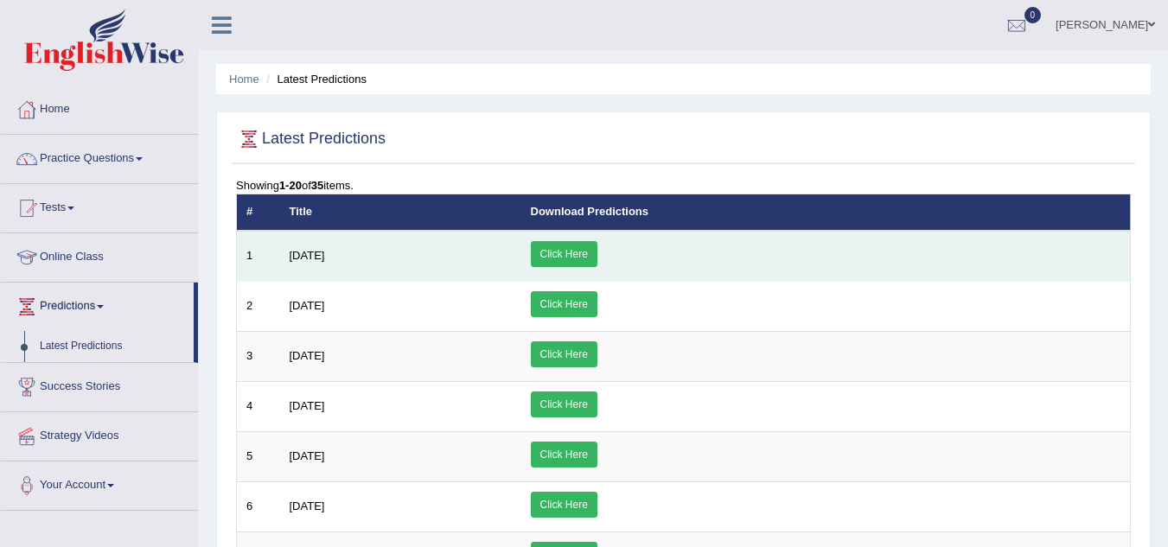
click at [598, 264] on link "Click Here" at bounding box center [564, 254] width 67 height 26
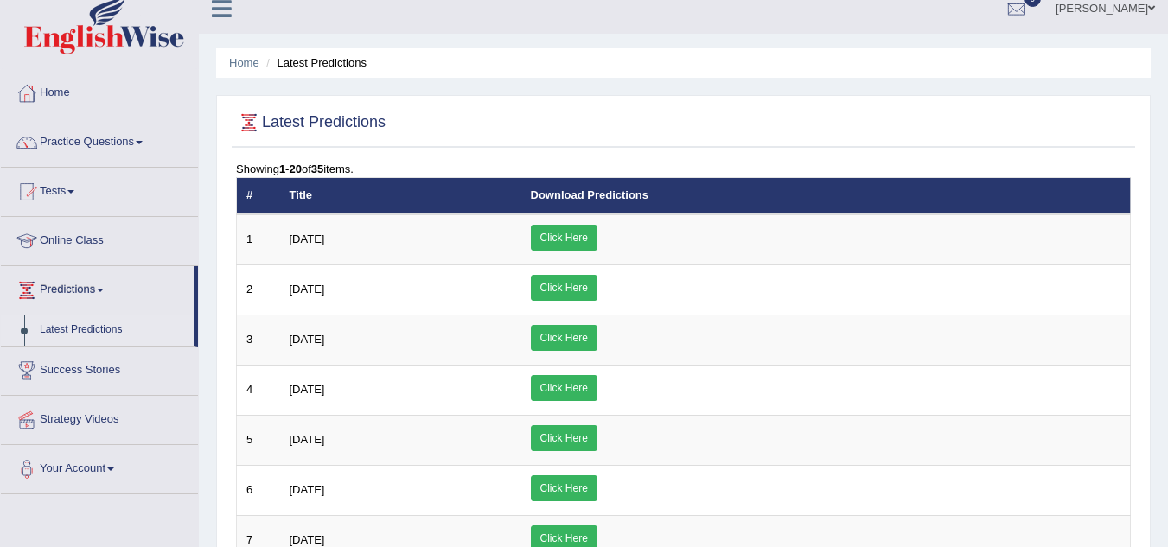
scroll to position [16, 0]
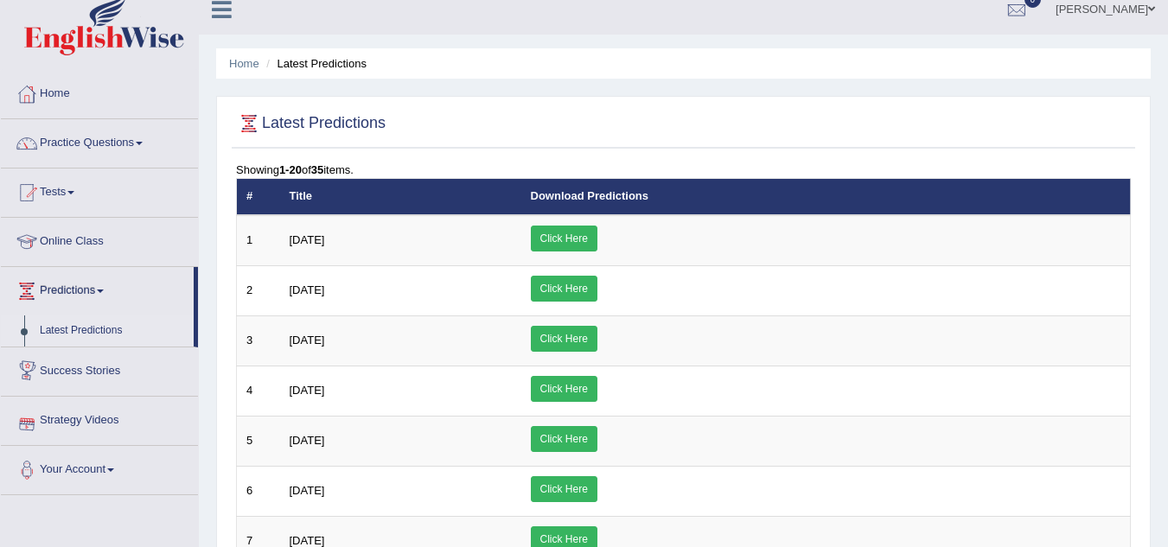
click at [66, 421] on link "Strategy Videos" at bounding box center [99, 418] width 197 height 43
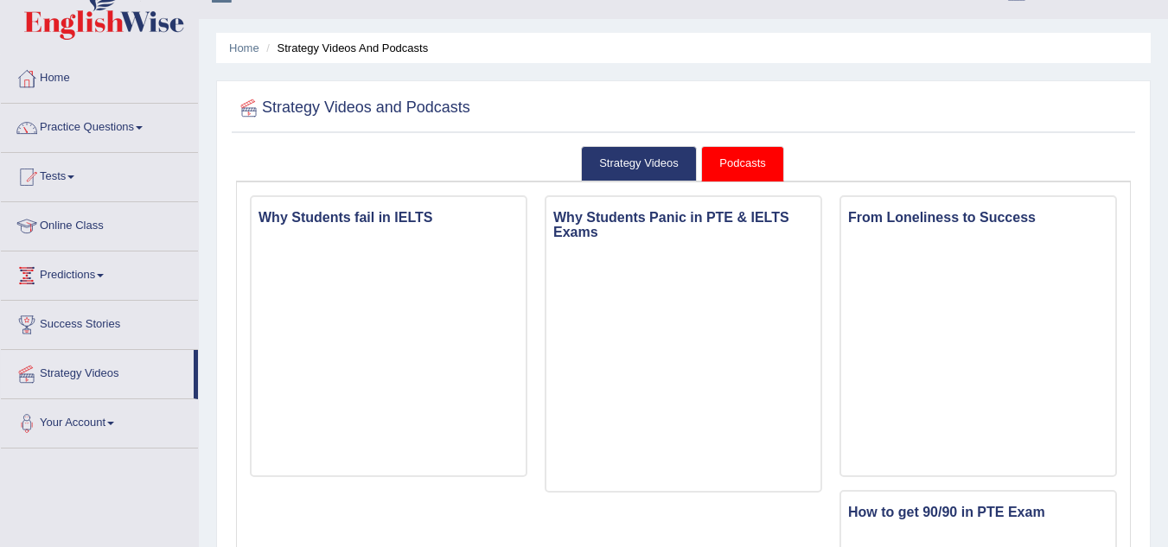
scroll to position [32, 0]
click at [741, 168] on link "Podcasts" at bounding box center [742, 162] width 82 height 35
click at [606, 149] on link "Strategy Videos" at bounding box center [639, 162] width 116 height 35
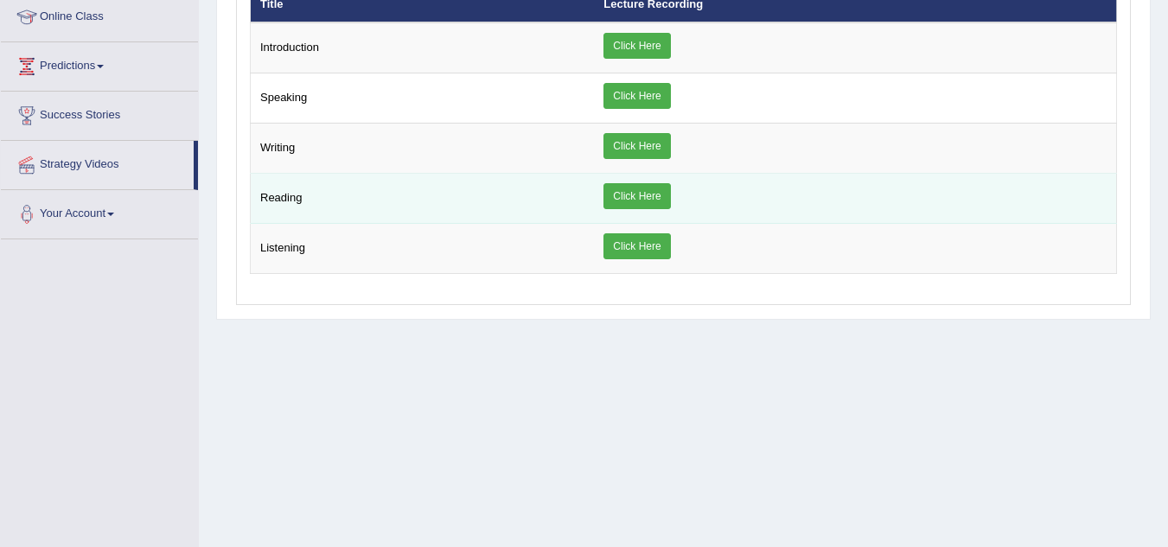
scroll to position [241, 0]
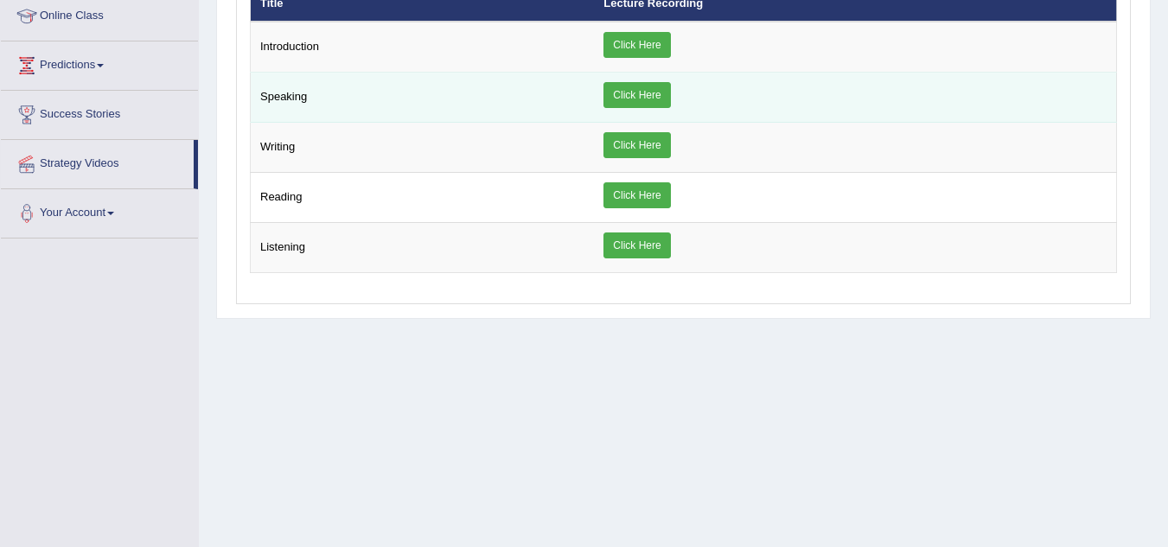
click at [656, 95] on link "Click Here" at bounding box center [637, 95] width 67 height 26
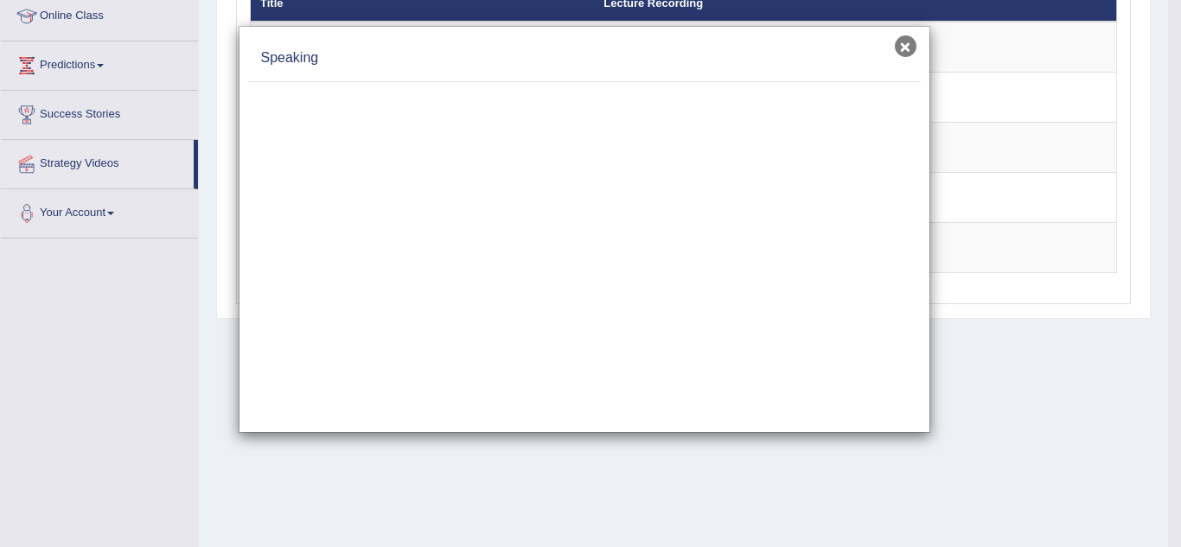
click at [899, 44] on button "×" at bounding box center [906, 46] width 22 height 22
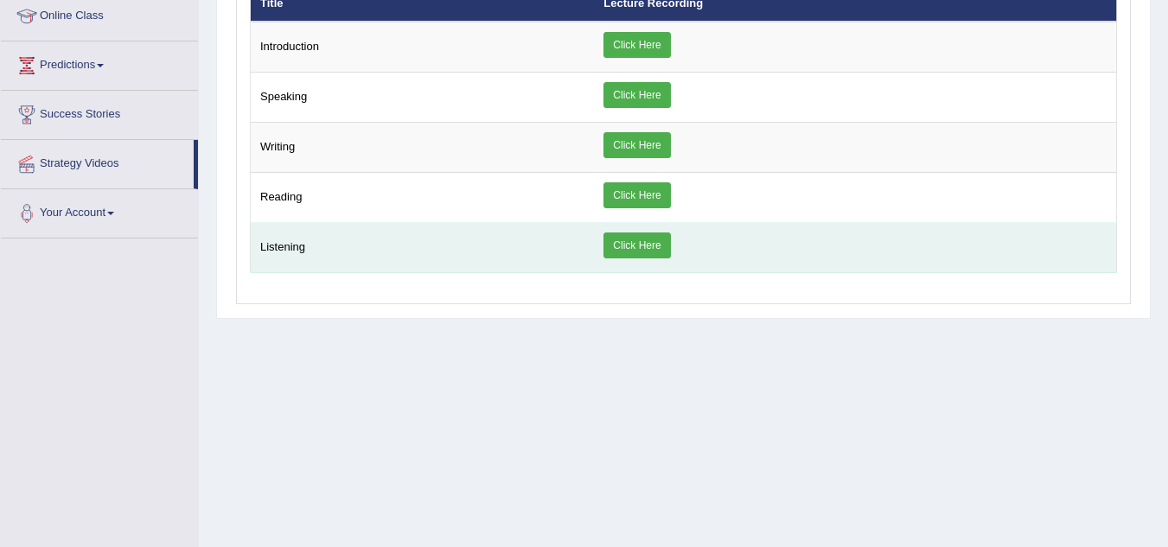
scroll to position [0, 0]
